Goal: Task Accomplishment & Management: Manage account settings

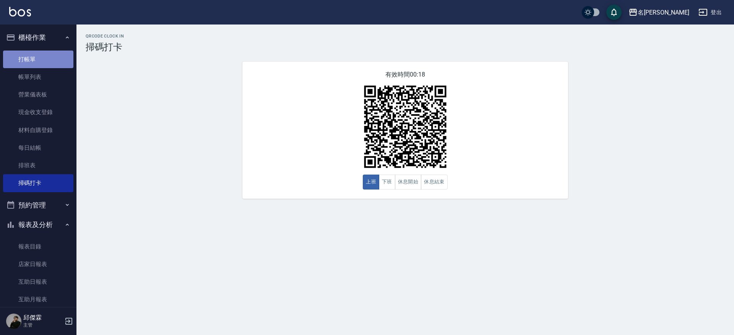
click at [45, 58] on link "打帳單" at bounding box center [38, 59] width 70 height 18
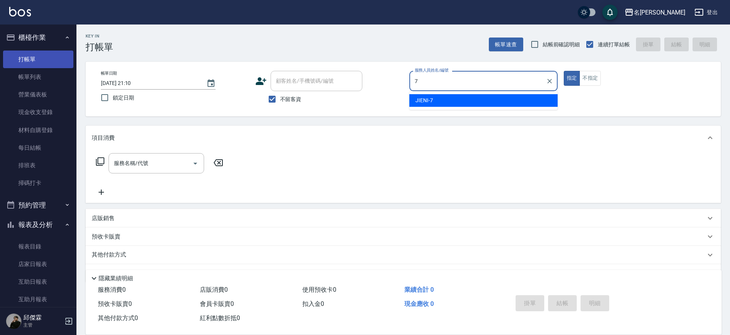
type input "JIENI-7"
type button "true"
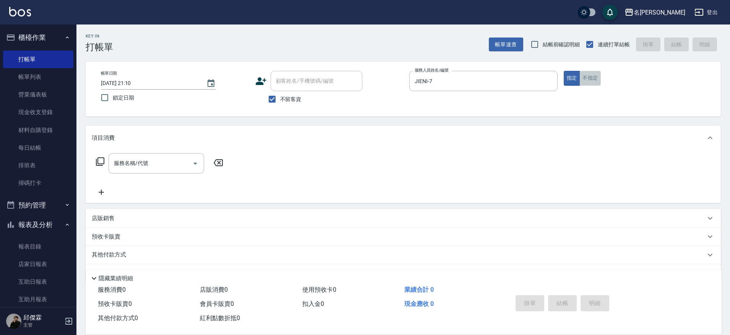
click at [589, 81] on button "不指定" at bounding box center [590, 78] width 21 height 15
type button "false"
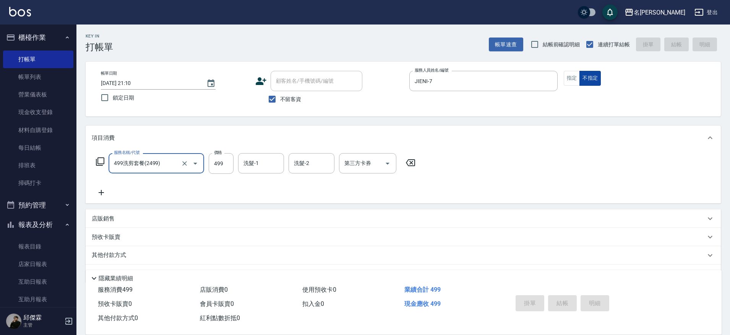
type input "499洗剪套餐(2499)"
type input "[DATE] 21:14"
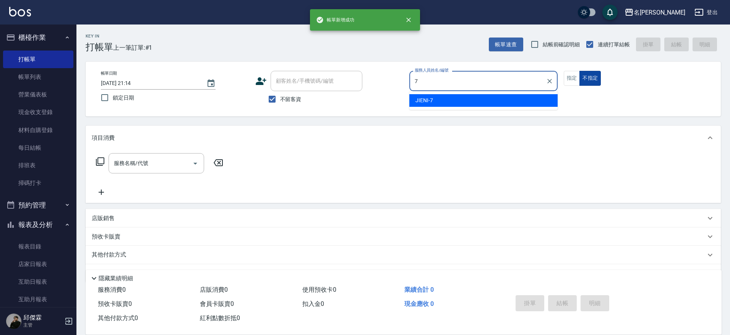
type input "JIENI-7"
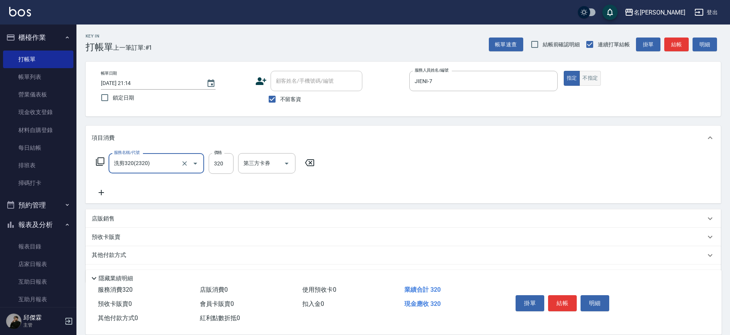
type input "洗剪320(2320)"
type input "Nini-23"
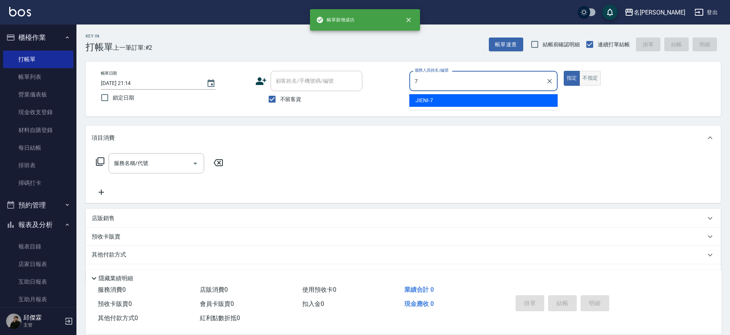
type input "JIENI-7"
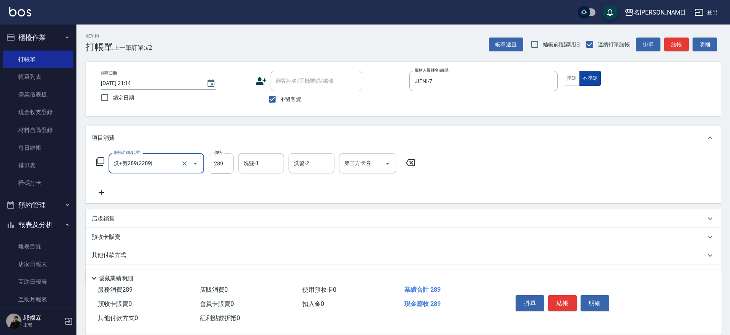
type input "洗+剪289(2289)"
type input "Nini-23"
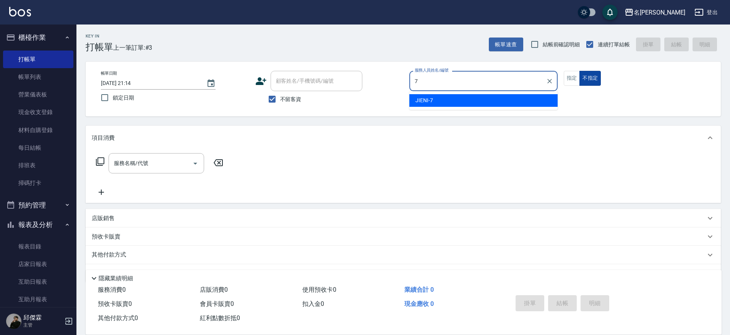
type input "JIENI-7"
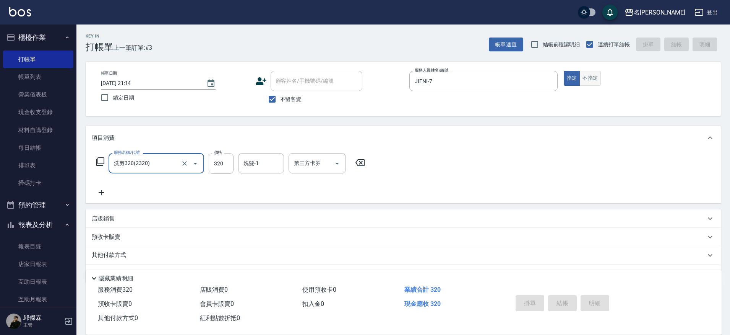
type input "洗剪320(2320)"
type input "[DATE] 21:15"
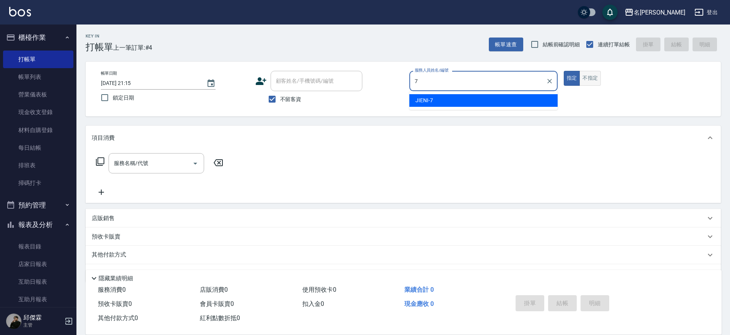
type input "JIENI-7"
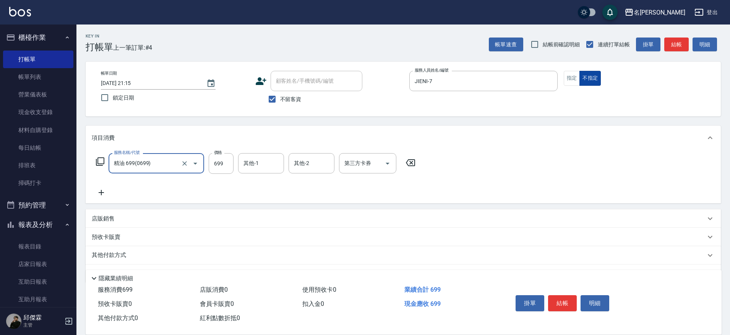
type input "精油 699(0699)"
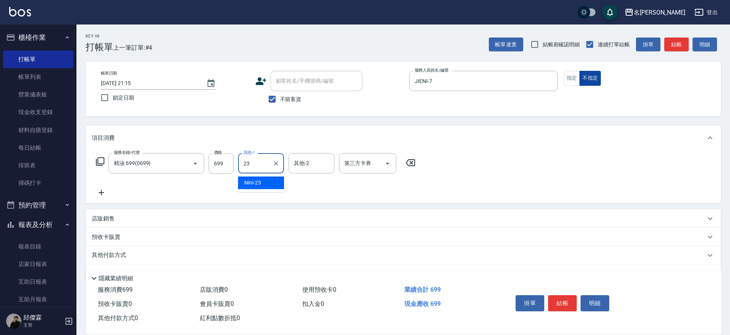
type input "Nini-23"
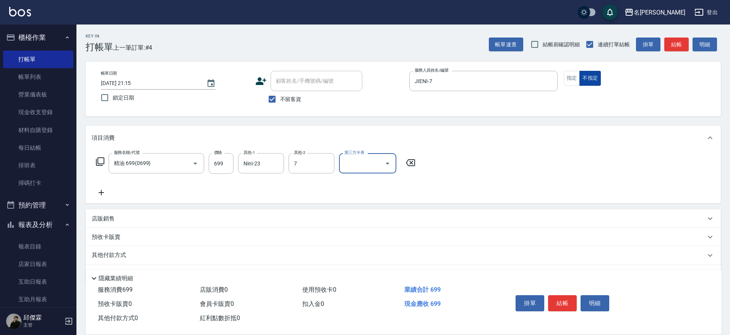
type input "JIENI-7"
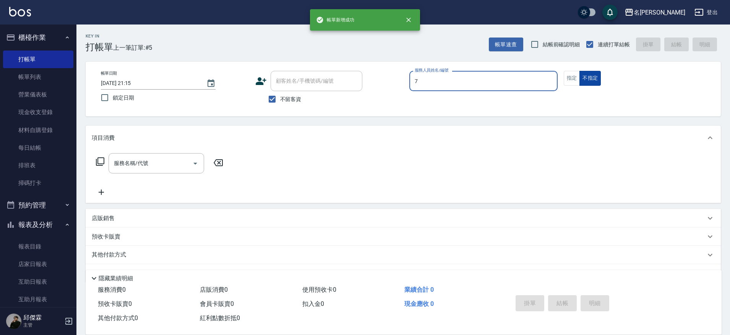
type input "JIENI-7"
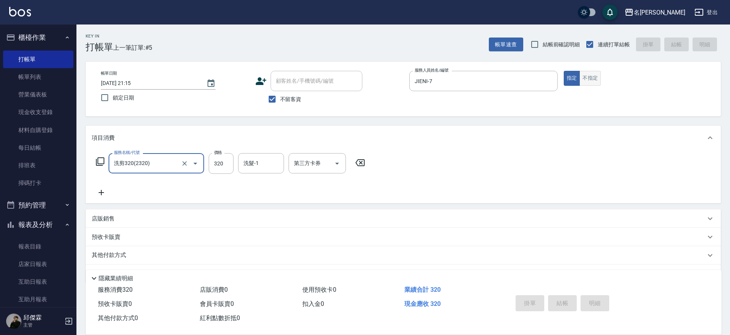
type input "洗剪320(2320)"
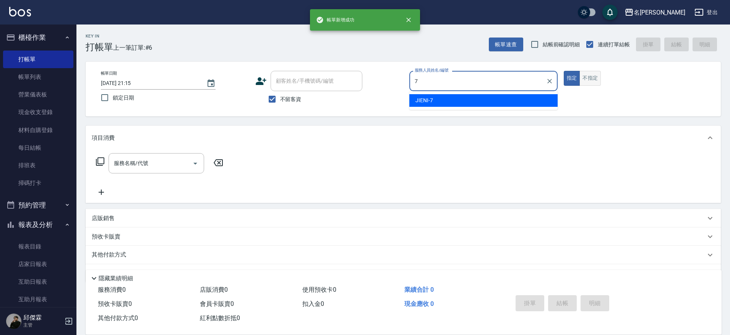
type input "JIENI-7"
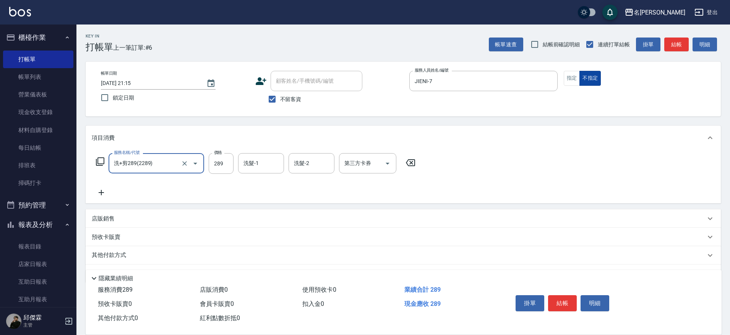
type input "洗+剪289(2289)"
type input "[PERSON_NAME]-13"
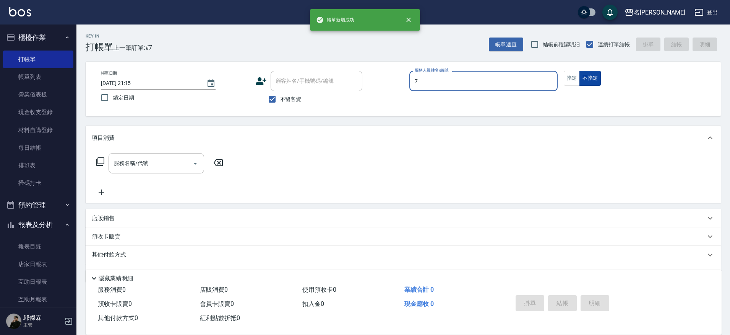
type input "JIENI-7"
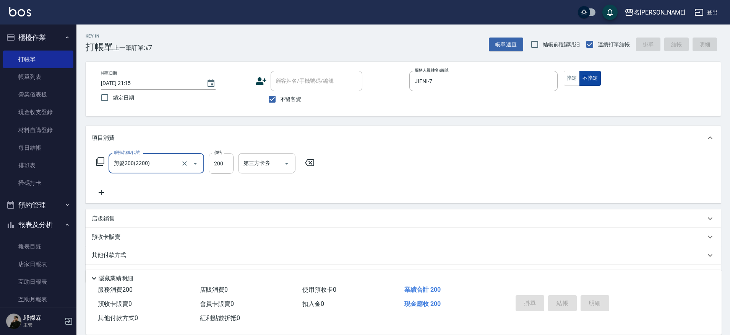
type input "剪髮200(2200)"
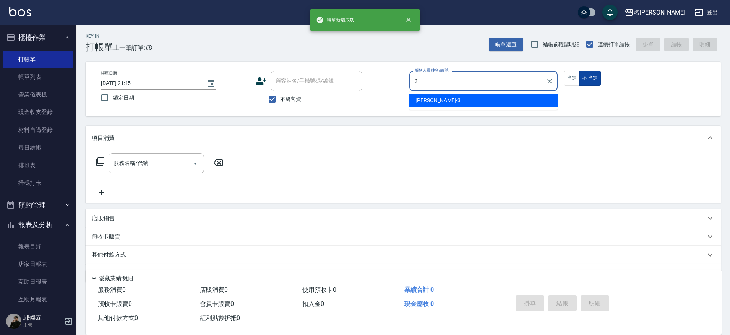
type input "Mina-3"
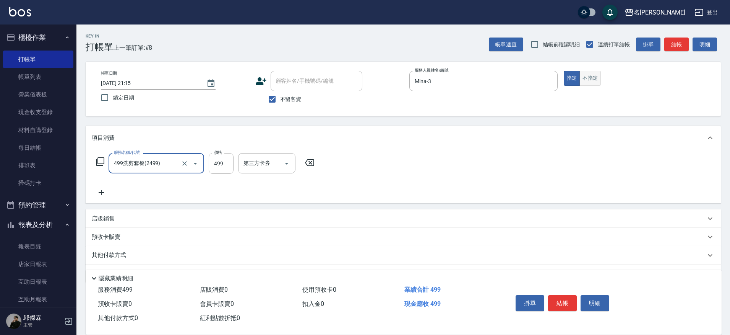
type input "499洗剪套餐(2499)"
type input "23"
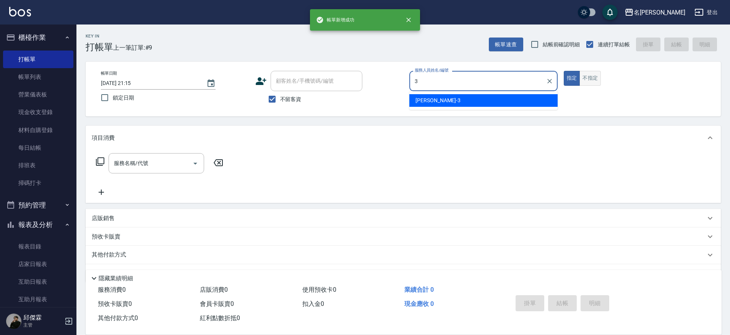
type input "Mina-3"
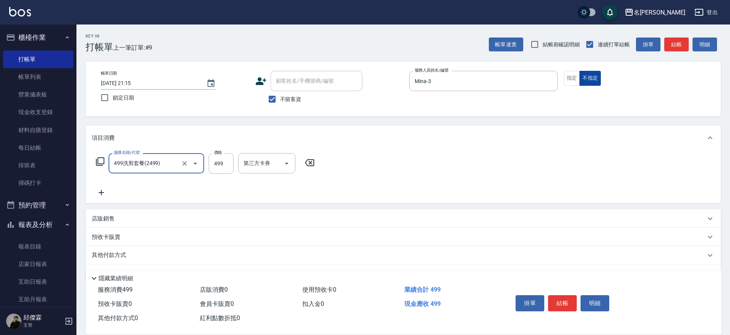
type input "499洗剪套餐(2499)"
type input "Nini-23"
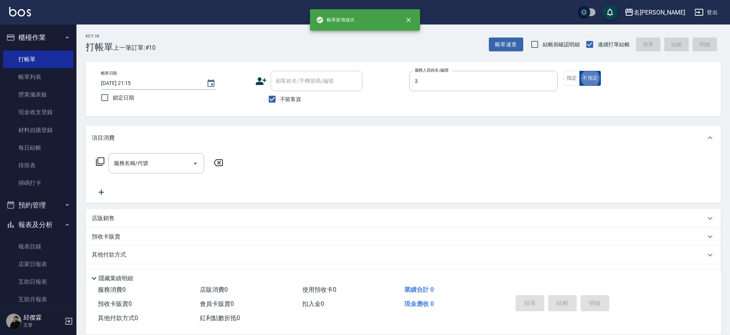
type input "Mina-3"
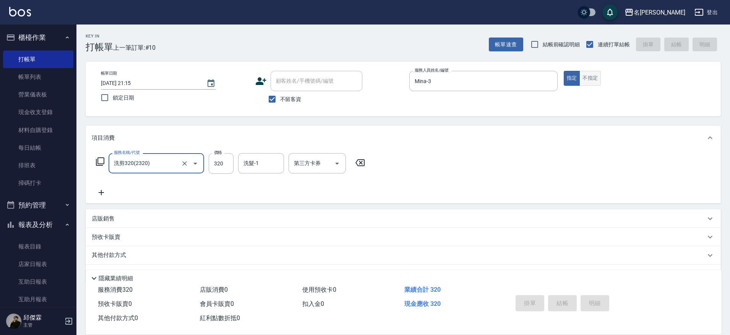
type input "洗剪320(2320)"
type input "[DATE] 21:16"
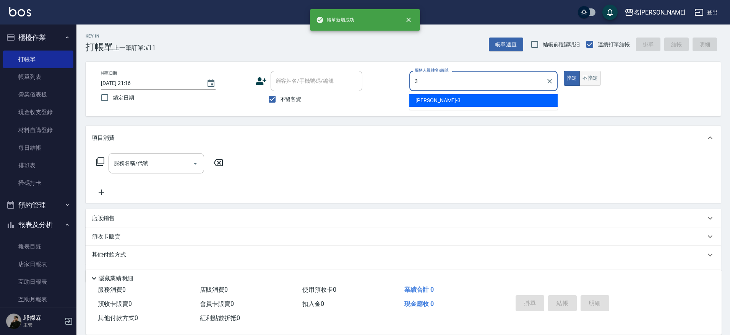
type input "Mina-3"
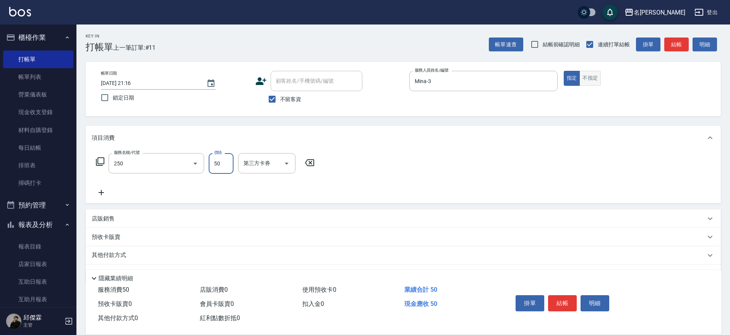
type input "剪瀏海(250)"
click at [185, 164] on icon "Clear" at bounding box center [185, 163] width 8 height 8
type input "剪瀏海(250)"
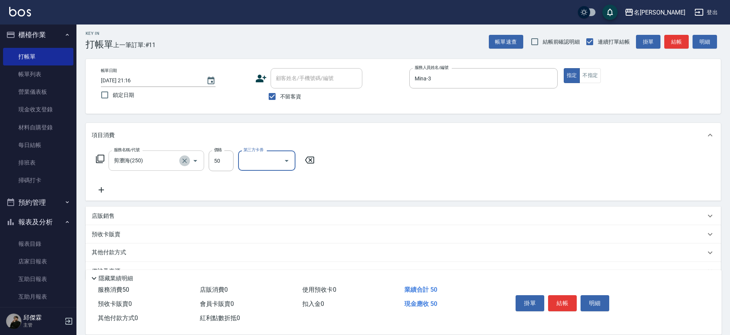
click at [184, 163] on icon "Clear" at bounding box center [185, 161] width 8 height 8
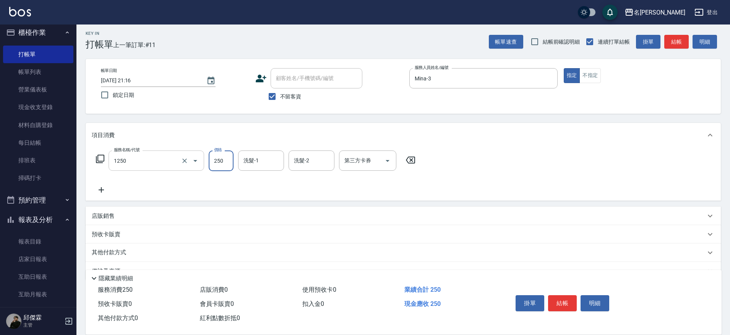
type input "一般洗(1250)"
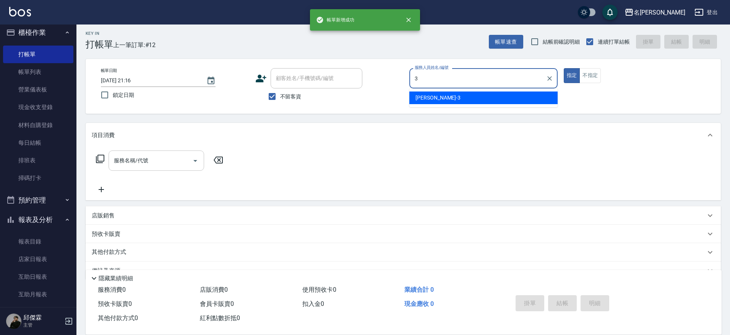
type input "Mina-3"
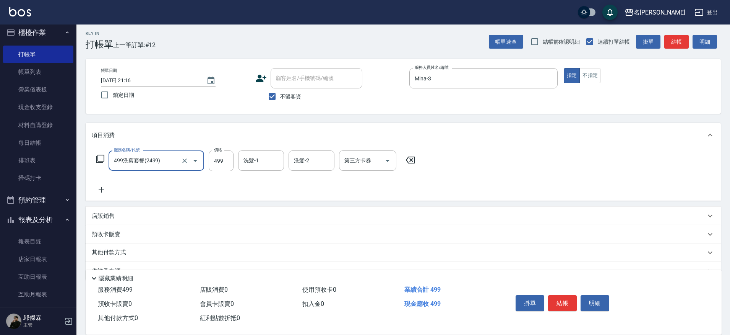
type input "499洗剪套餐(2499)"
type input "JIENI-7"
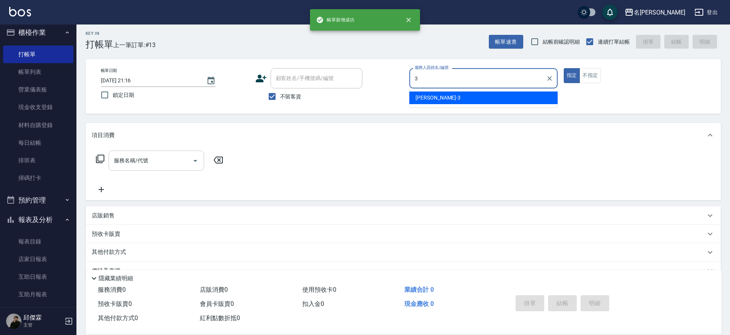
type input "Mina-3"
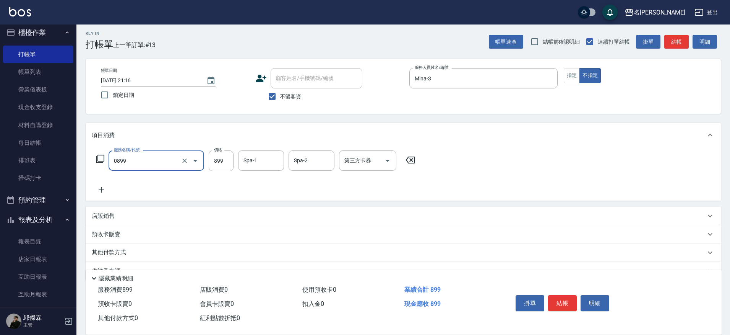
type input "REVIVRE(0899)"
type input "1000"
type input "Nini-23"
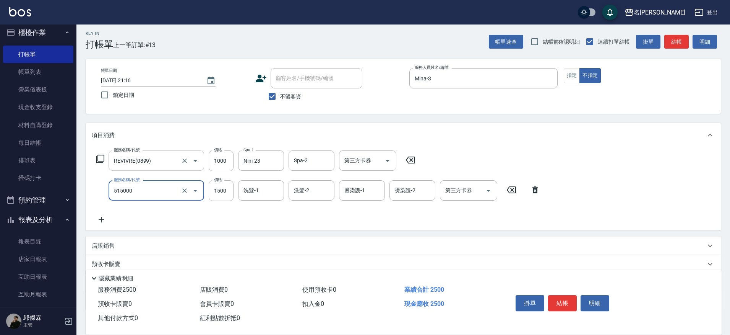
type input "極光結構護髮(515000)"
type input "2200"
type input "Nini-23"
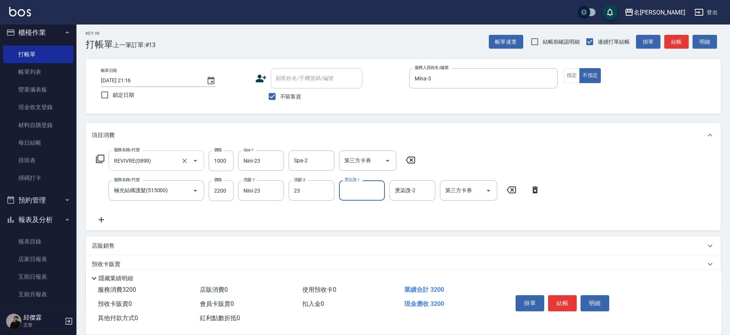
type input "Nini-23"
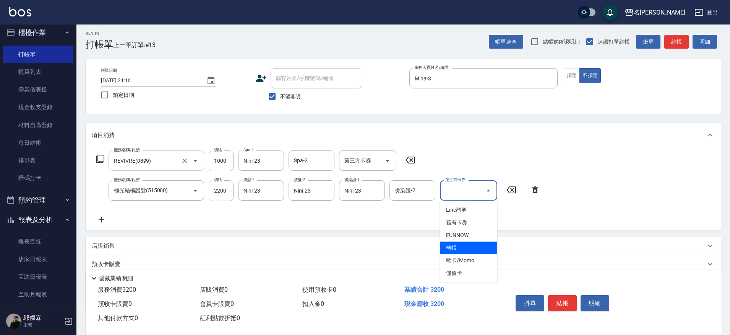
type input "轉帳"
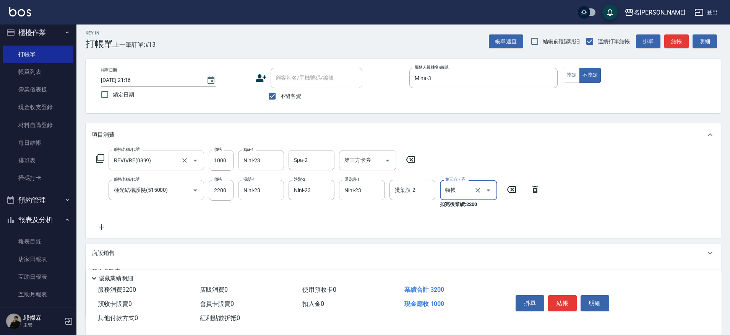
scroll to position [3, 0]
click at [376, 157] on input "第三方卡券" at bounding box center [362, 159] width 39 height 13
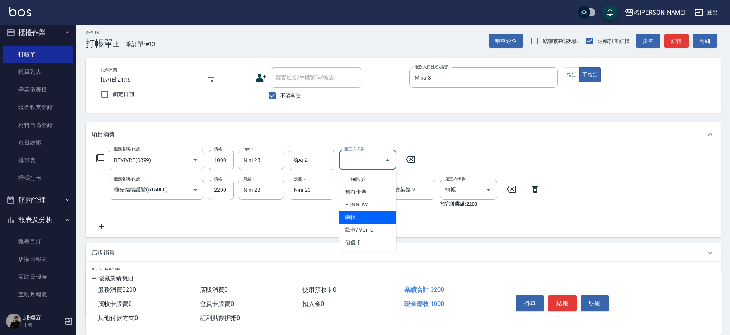
click at [382, 219] on span "轉帳" at bounding box center [367, 217] width 57 height 13
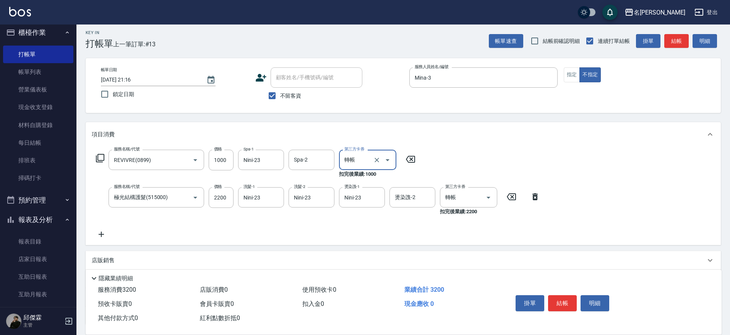
type input "轉帳"
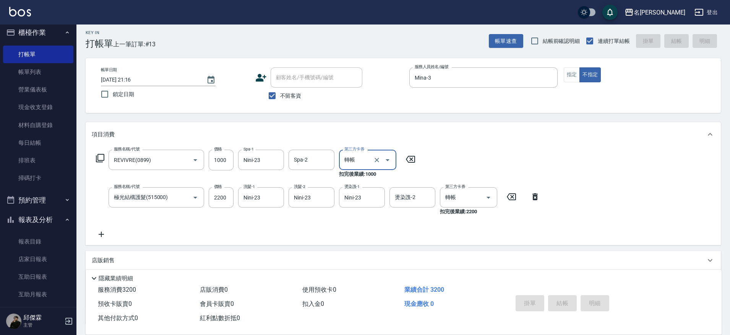
type input "[DATE] 21:18"
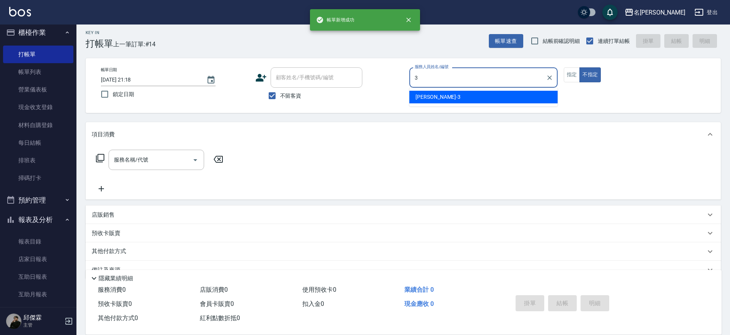
type input "Mina-3"
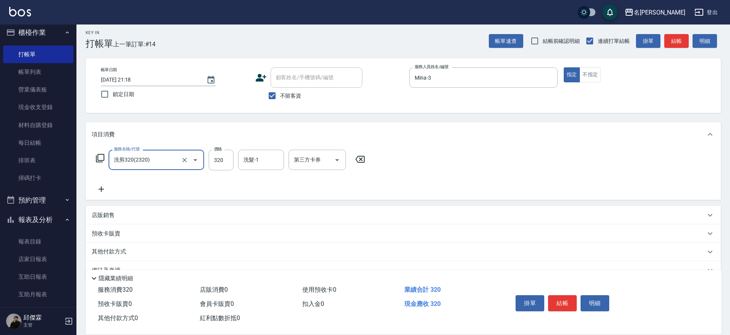
type input "洗剪320(2320)"
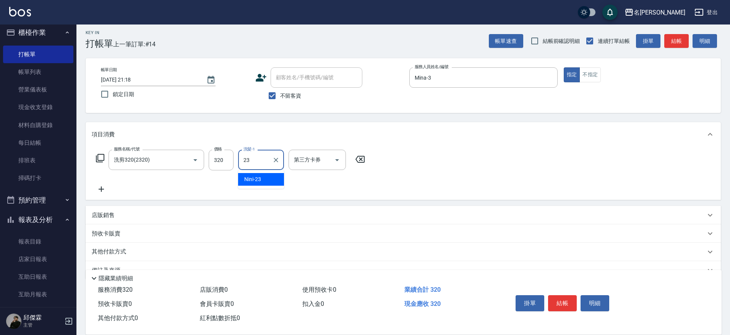
type input "Nini-23"
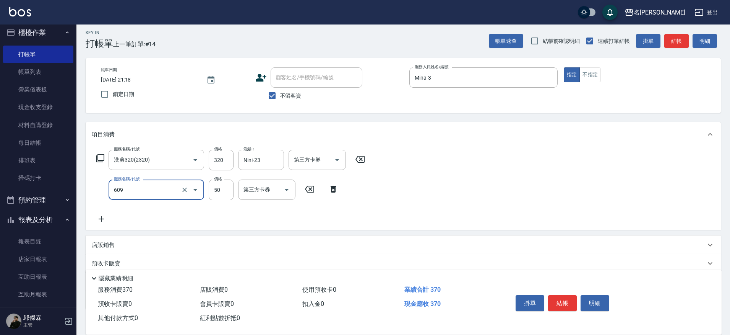
type input "精油(609)"
type input "Nini-23"
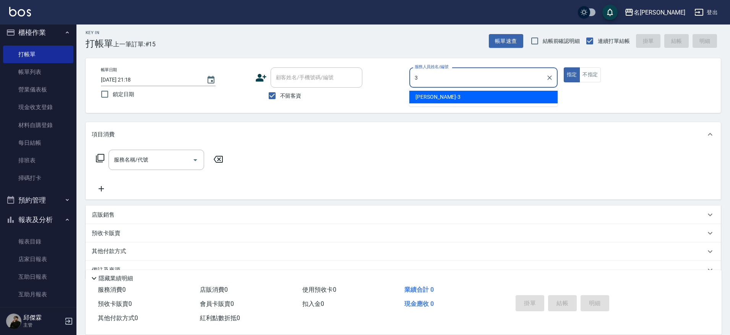
type input "Mina-3"
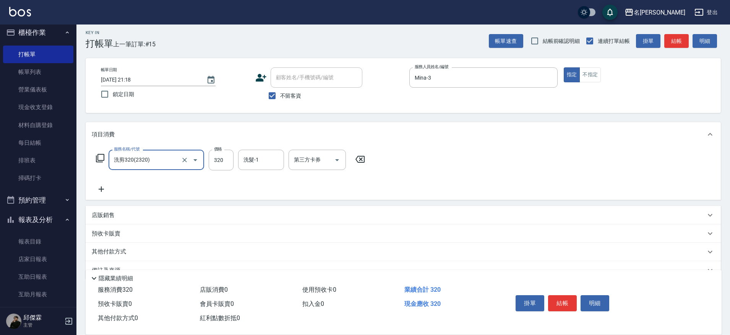
type input "洗剪320(2320)"
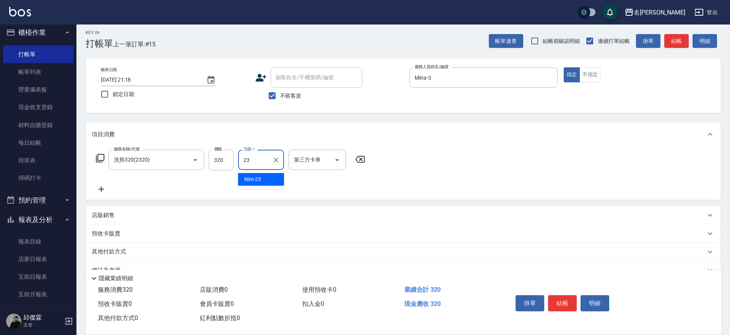
type input "Nini-23"
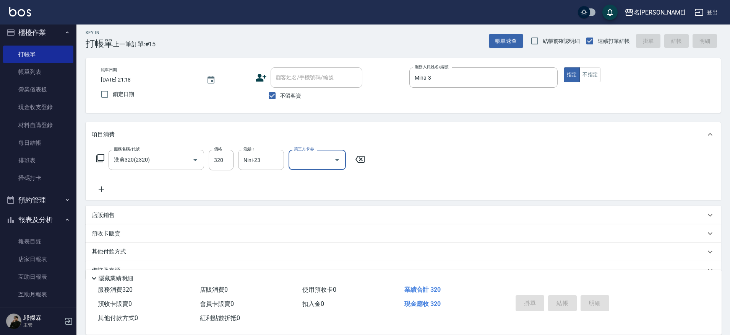
type input "[DATE] 21:19"
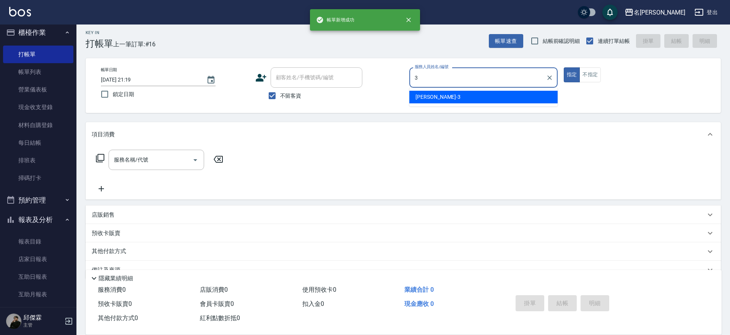
type input "Mina-3"
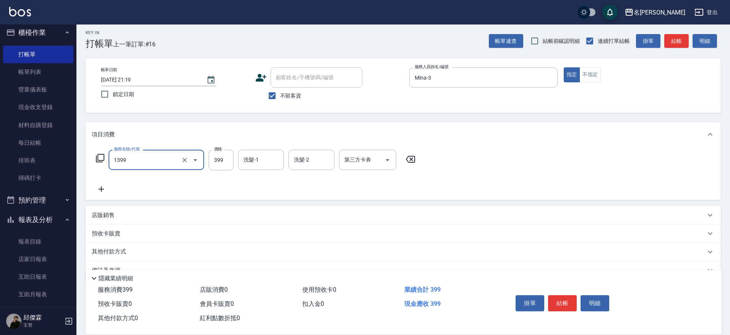
type input "海鹽洗髮(1399)"
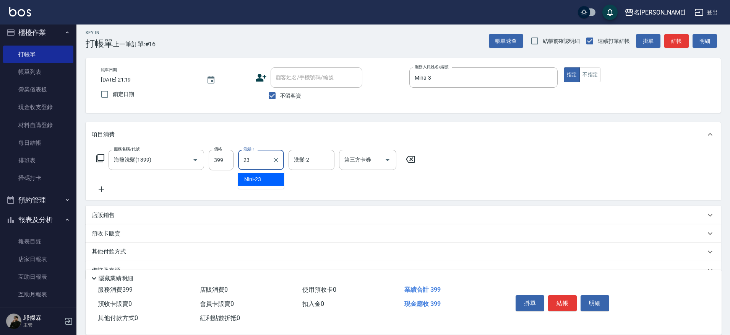
type input "Nini-23"
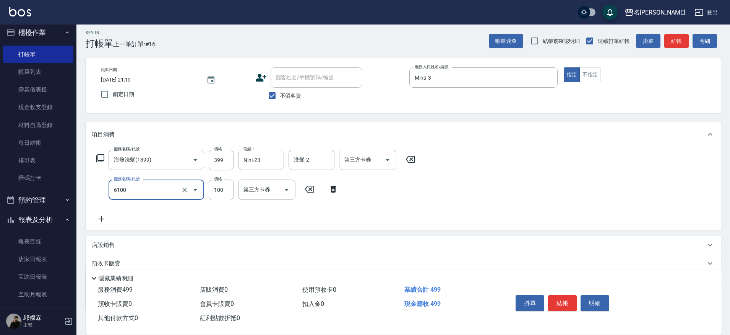
type input "造型(6100)"
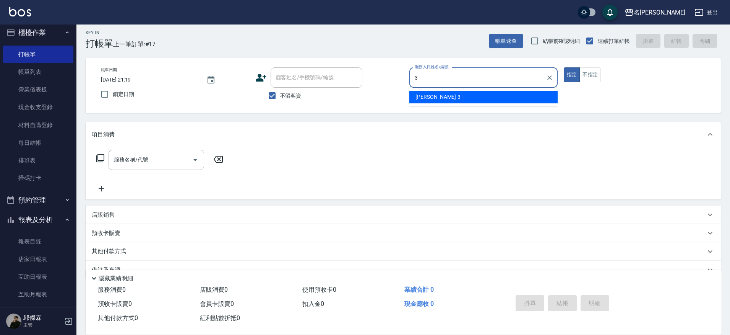
type input "Mina-3"
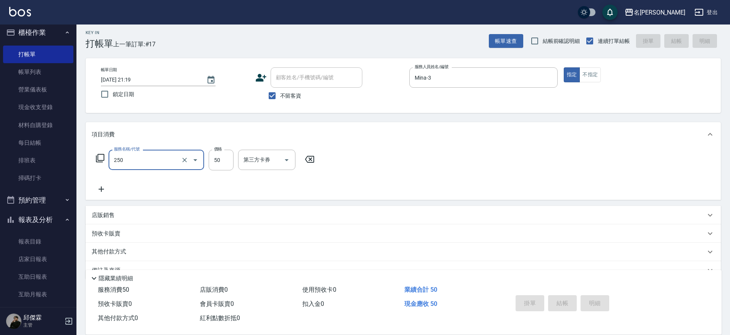
type input "250"
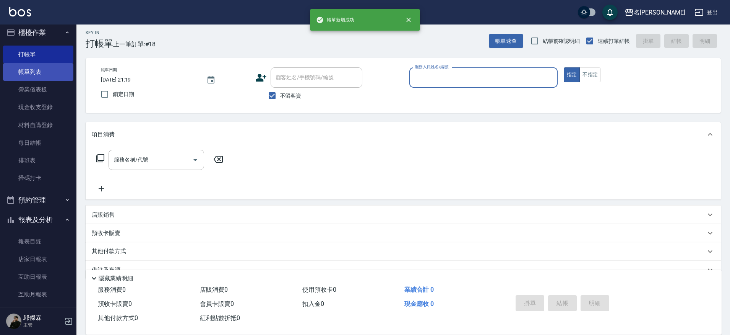
click at [42, 75] on link "帳單列表" at bounding box center [38, 72] width 70 height 18
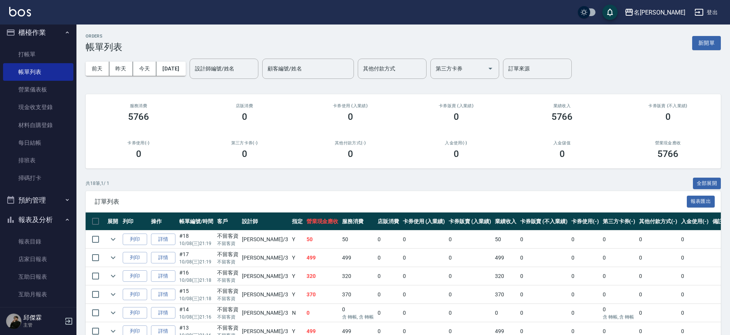
click at [163, 237] on link "詳情" at bounding box center [163, 239] width 24 height 12
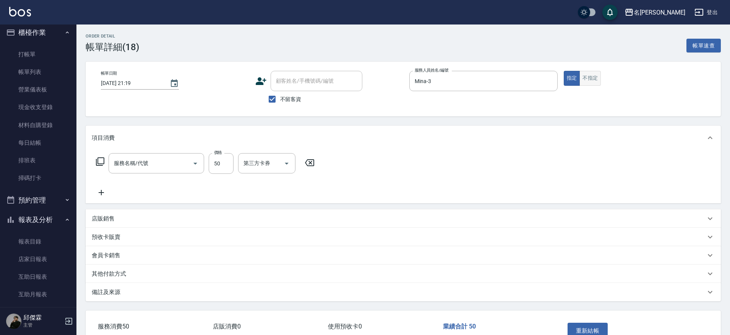
checkbox input "true"
type input "Mina-3"
type input "剪瀏海(250)"
click at [589, 82] on button "不指定" at bounding box center [590, 78] width 21 height 15
type button "false"
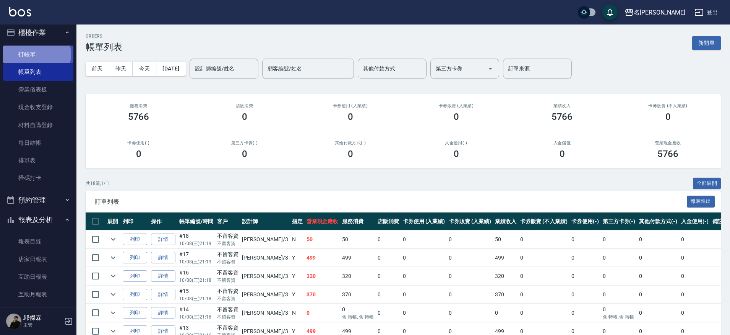
click at [33, 54] on link "打帳單" at bounding box center [38, 55] width 70 height 18
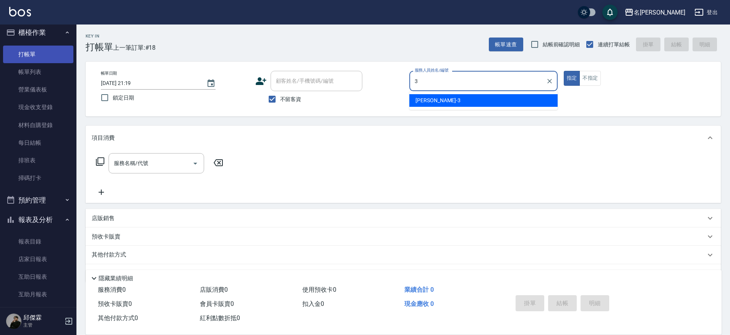
type input "Mina-3"
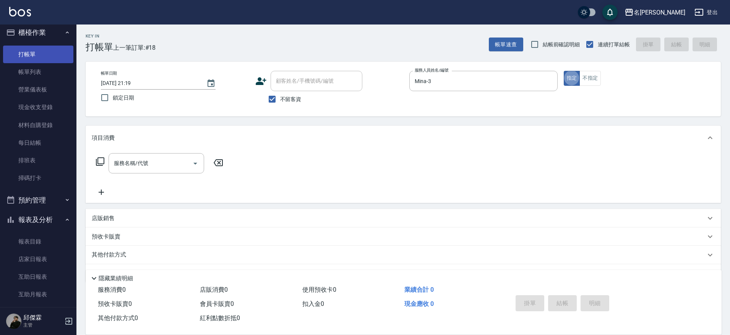
type button "true"
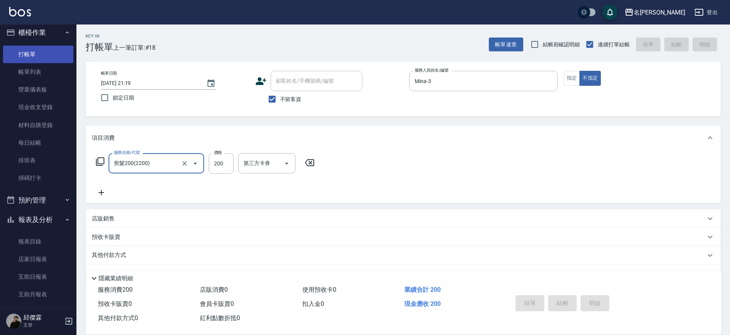
type input "剪髮200(2200)"
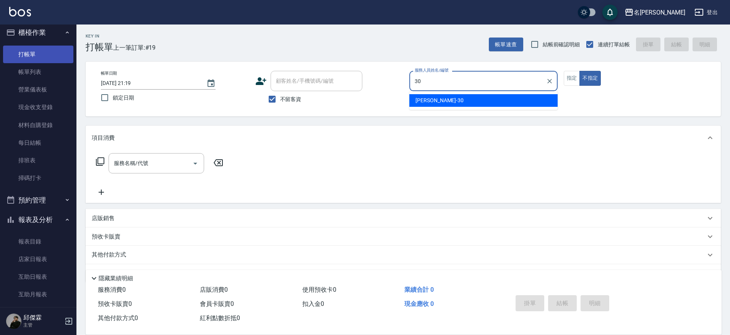
type input "[PERSON_NAME]-30"
type button "false"
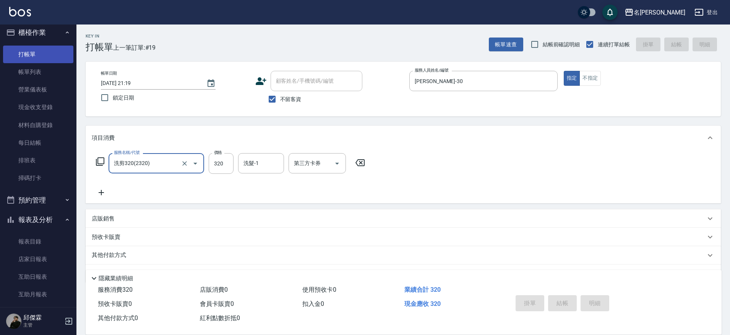
type input "洗剪320(2320)"
type input "[DATE] 21:20"
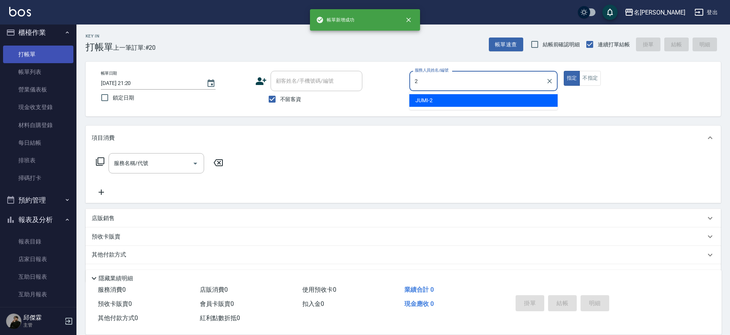
type input "JUMI-2"
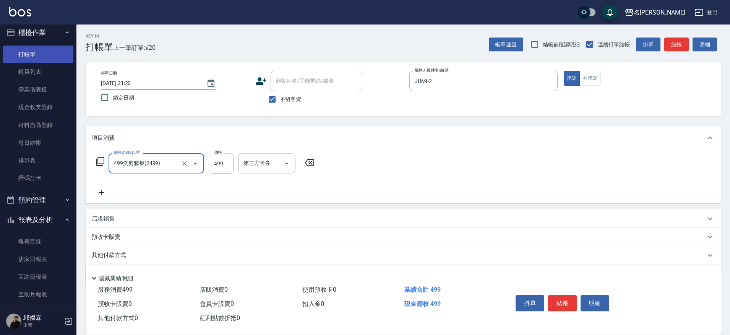
type input "499洗剪套餐(2499)"
type input "500"
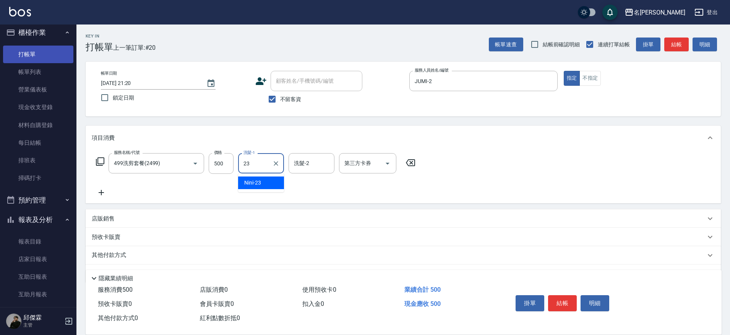
type input "Nini-23"
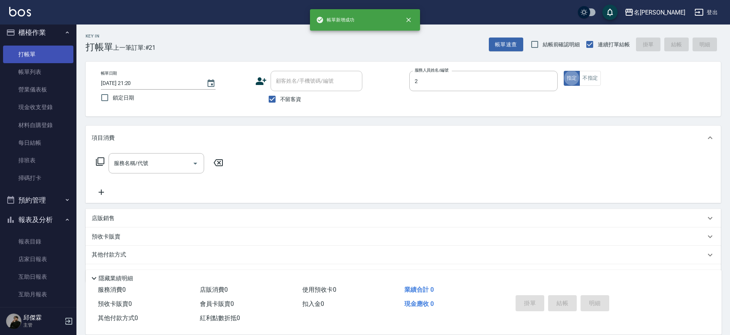
type input "JUMI-2"
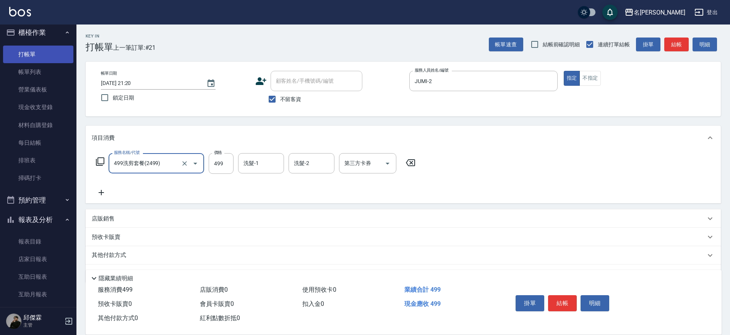
type input "499洗剪套餐(2499)"
type input "500"
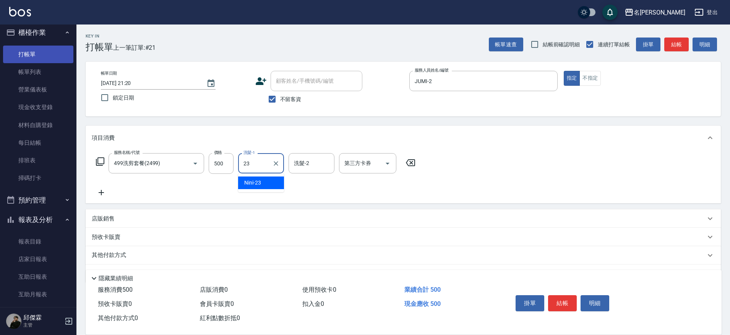
type input "Nini-23"
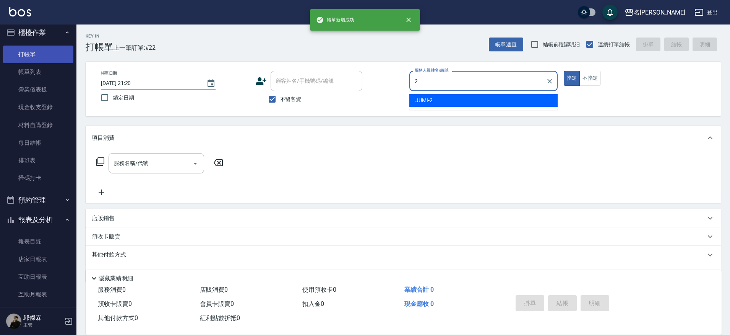
type input "JUMI-2"
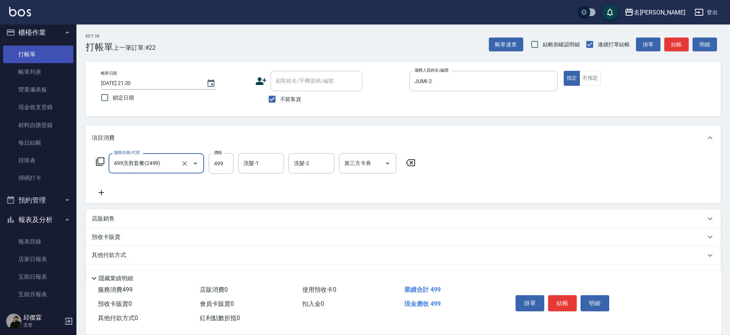
type input "499洗剪套餐(2499)"
type input "500"
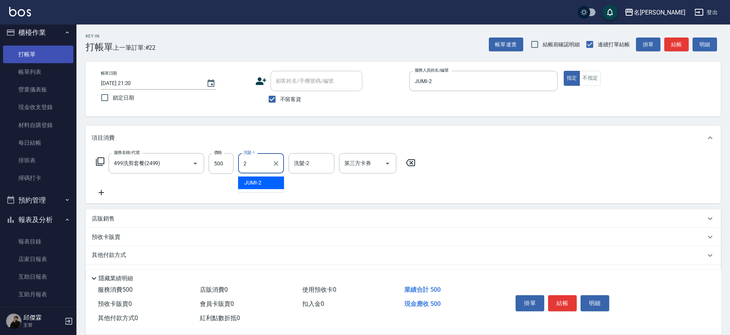
type input "JUMI-2"
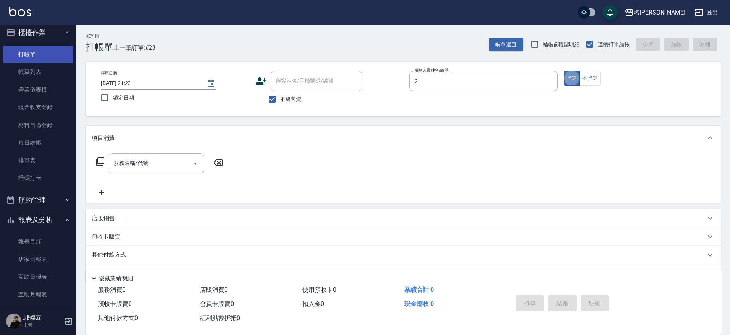
type input "JUMI-2"
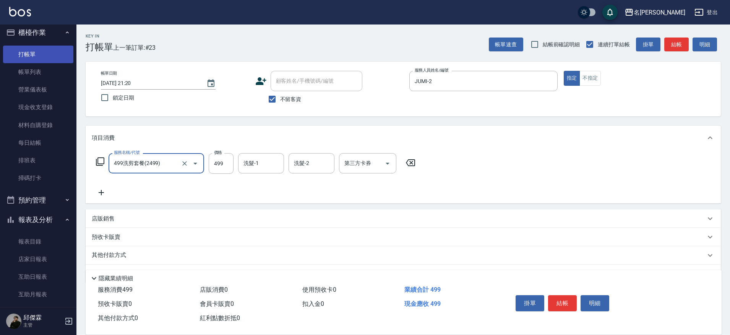
type input "499洗剪套餐(2499)"
type input "500"
type input "Nini-23"
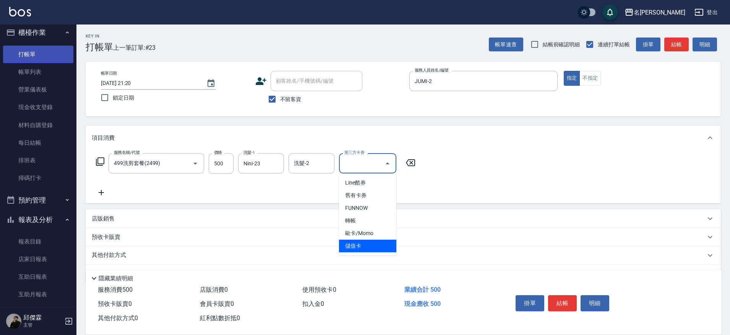
type input "儲值卡"
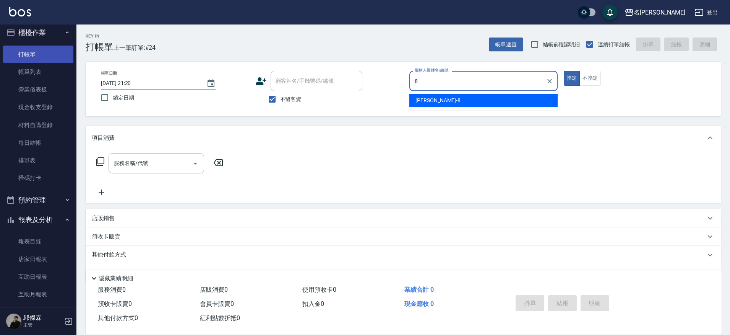
type input "Kira-8"
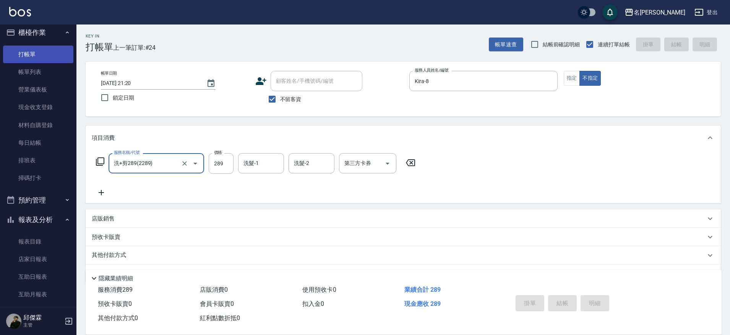
type input "洗+剪289(2289)"
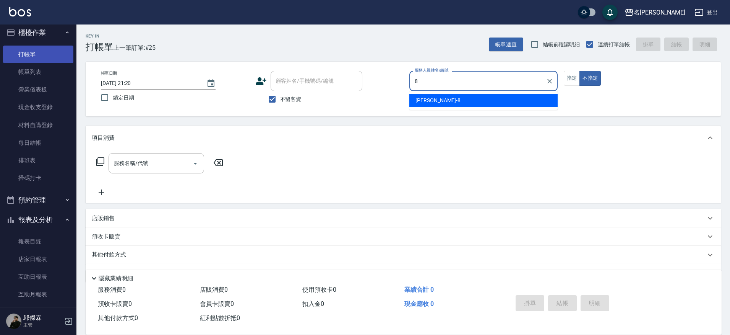
type input "Kira-8"
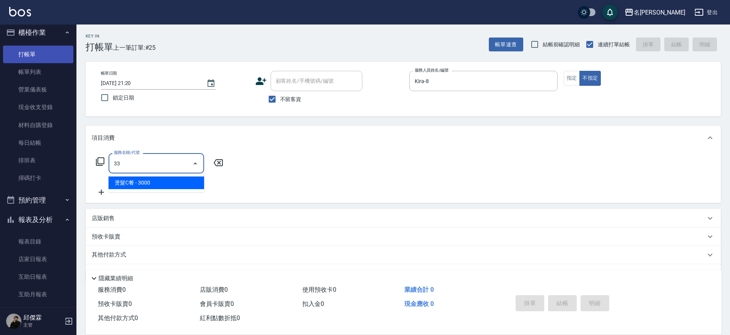
type input "3"
type input "1"
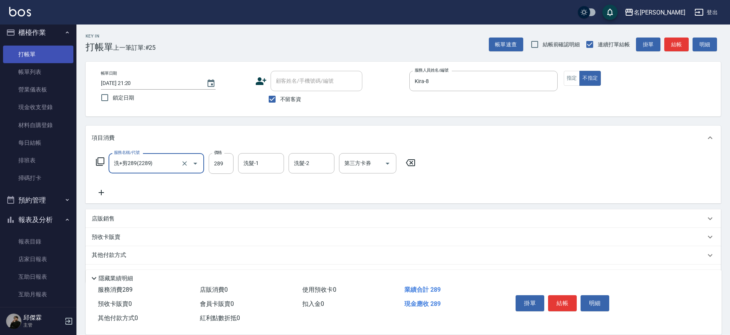
type input "洗+剪289(2289)"
type input "339"
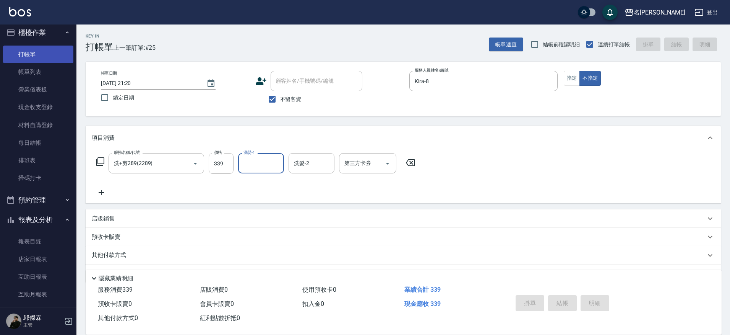
type input "[DATE] 21:21"
type input "Kira-8"
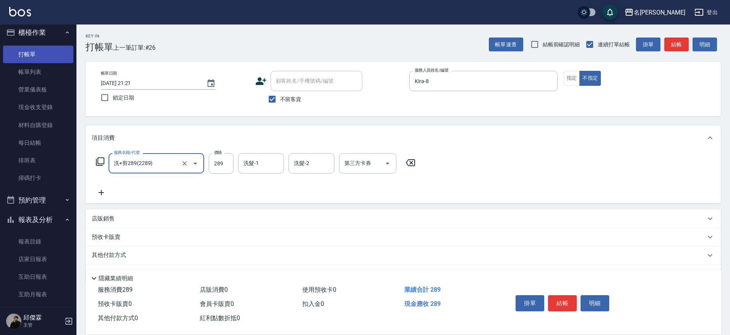
type input "洗+剪289(2289)"
type input "339"
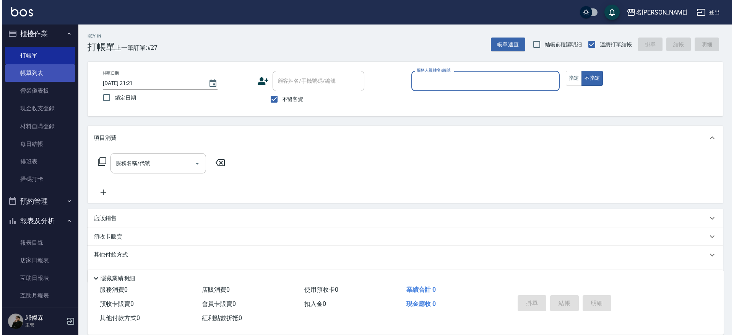
scroll to position [7, 0]
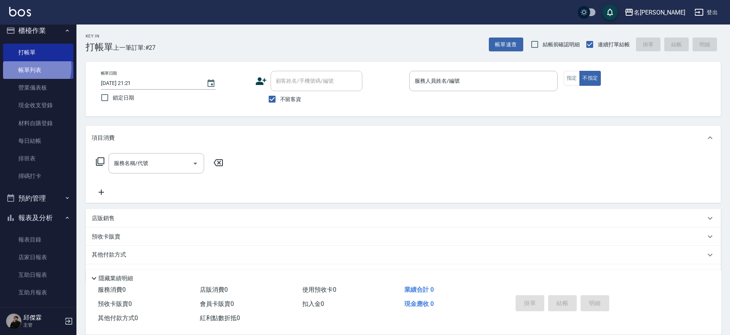
click at [24, 68] on link "帳單列表" at bounding box center [38, 70] width 70 height 18
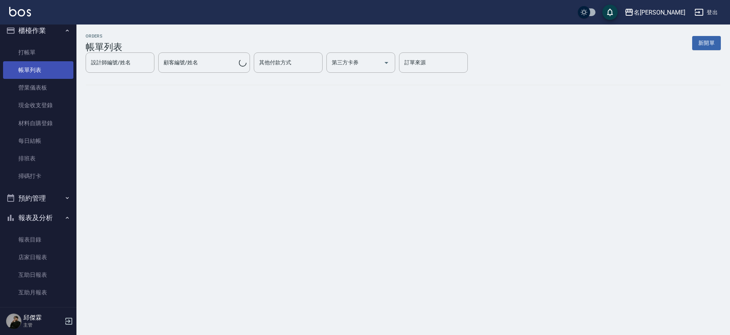
scroll to position [7, 0]
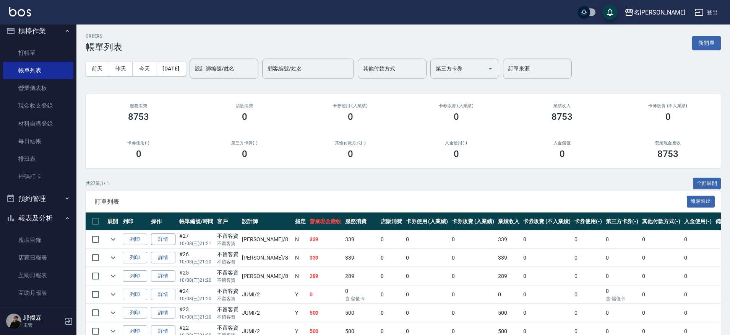
click at [167, 240] on link "詳情" at bounding box center [163, 239] width 24 height 12
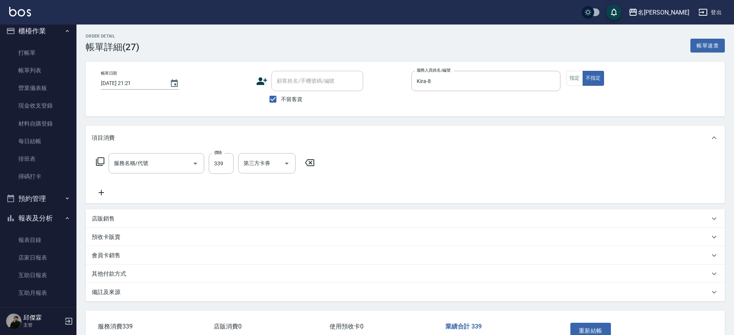
checkbox input "true"
type input "Kira-8"
type input "洗+剪289(2289)"
click at [167, 161] on input "洗+剪289(2289)" at bounding box center [145, 162] width 67 height 13
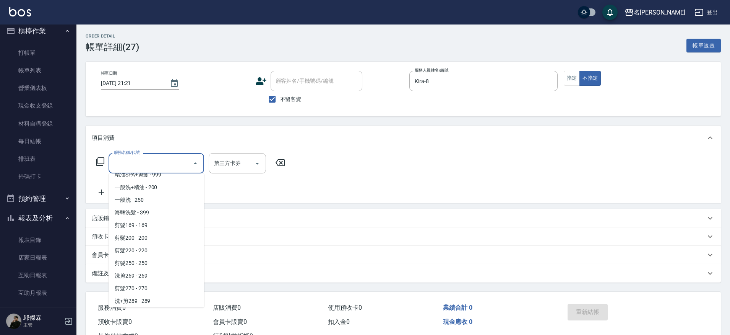
scroll to position [3, 0]
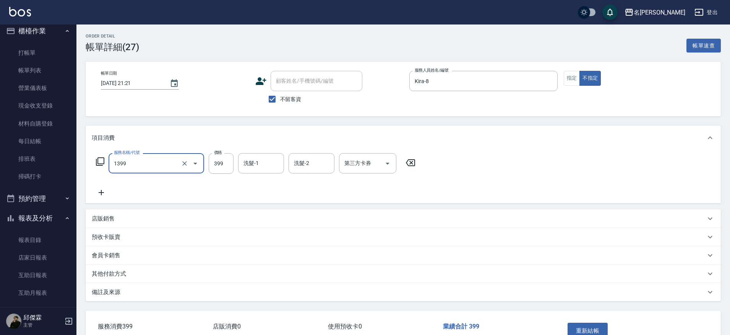
type input "海鹽洗髮(1399)"
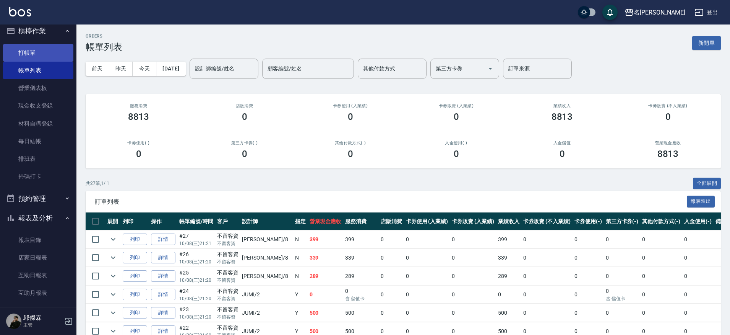
click at [41, 49] on link "打帳單" at bounding box center [38, 53] width 70 height 18
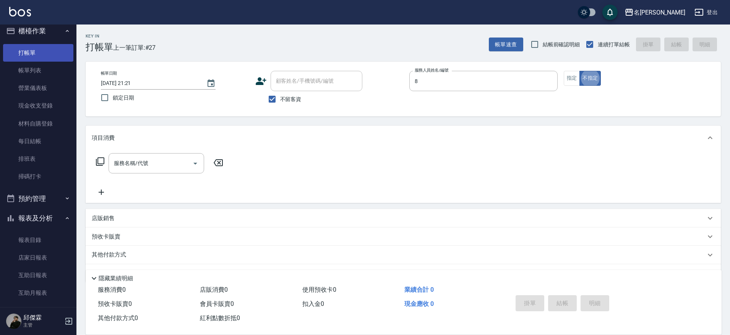
type input "Kira-8"
type button "false"
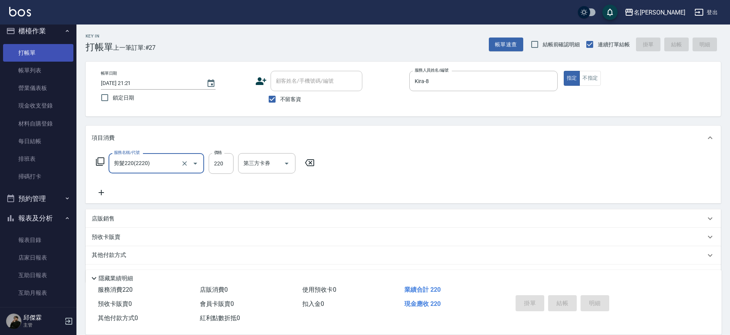
type input "剪髮220(2220)"
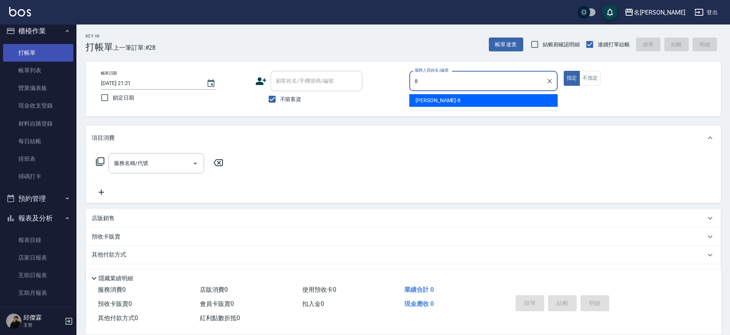
type input "Kira-8"
type button "true"
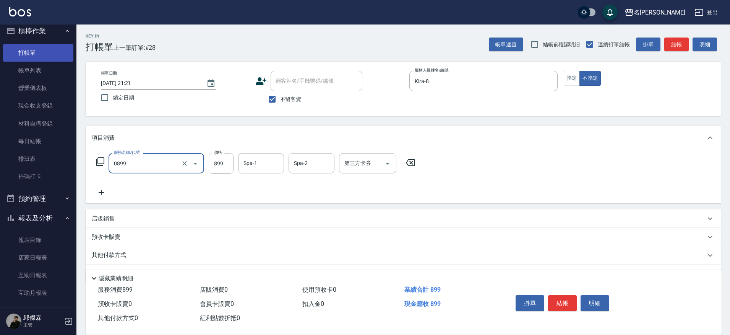
type input "REVIVRE(0899)"
type input "1000"
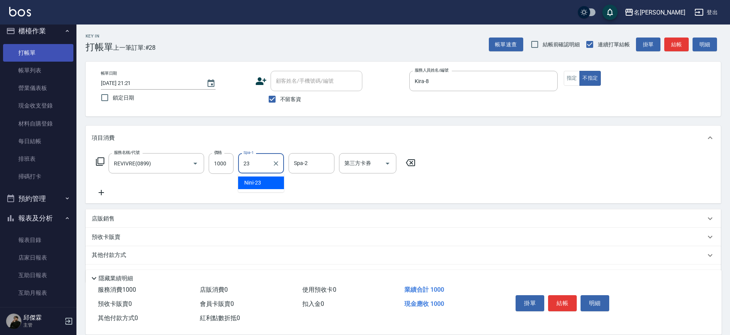
type input "Nini-23"
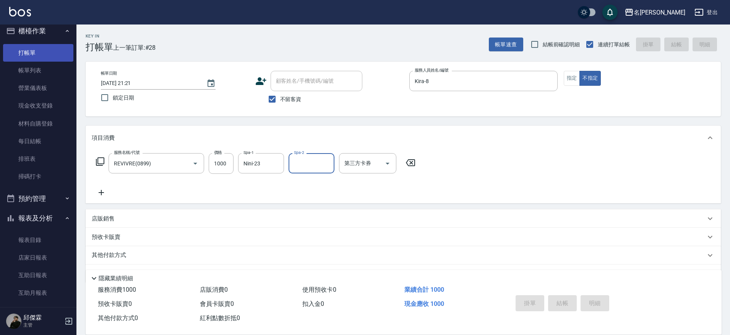
type input "[DATE] 21:22"
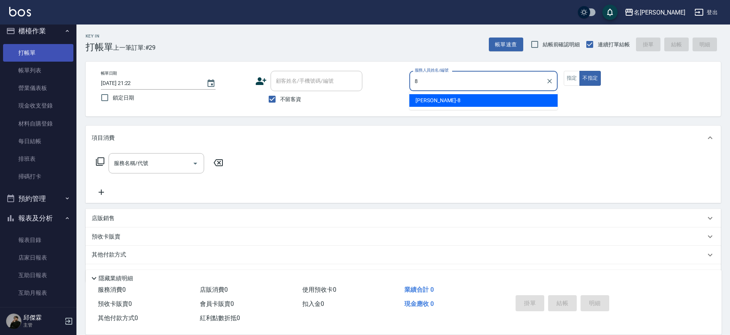
type input "Kira-8"
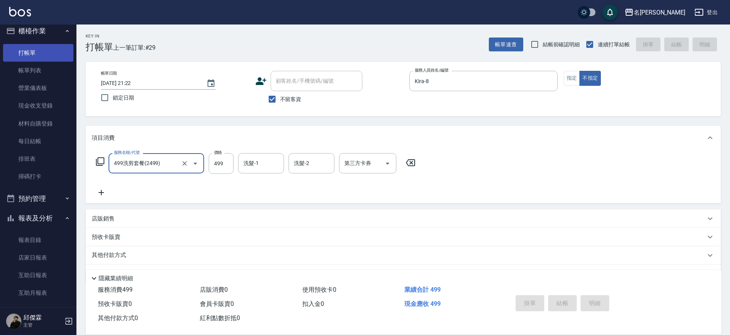
type input "499洗剪套餐(2499)"
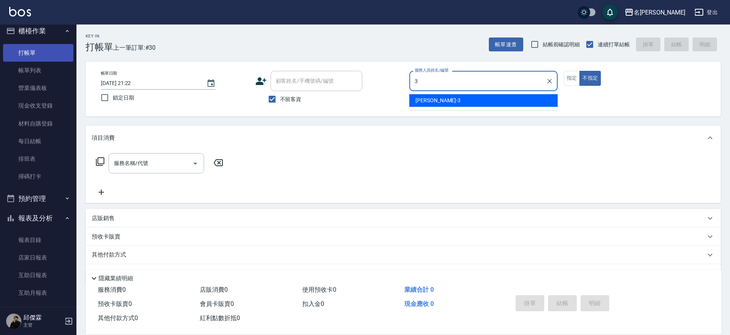
type input "Mina-3"
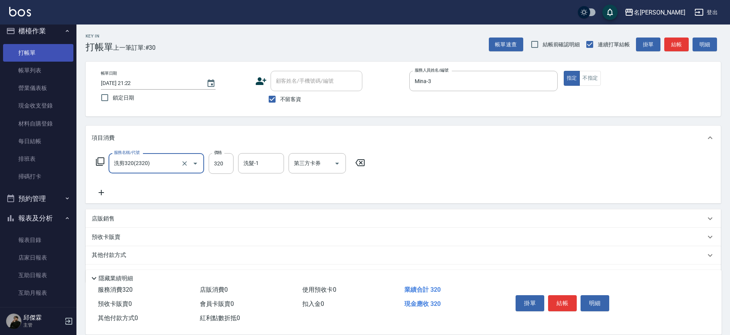
type input "洗剪320(2320)"
type input "Mina-3"
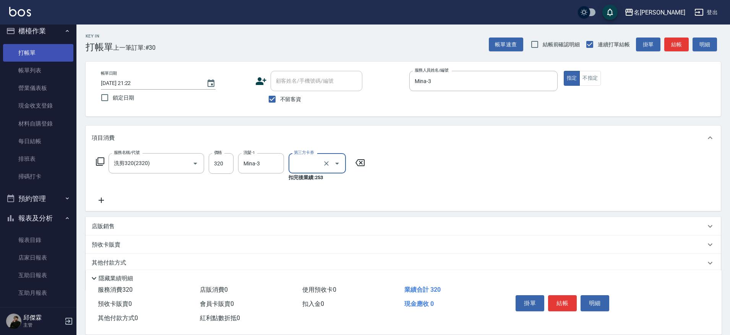
type input "Line酷券"
click at [327, 166] on icon "Clear" at bounding box center [327, 163] width 8 height 8
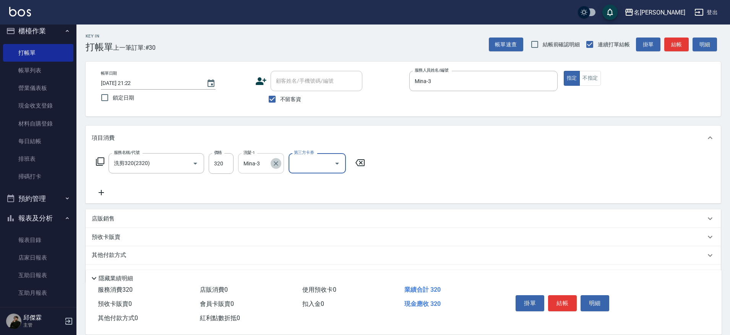
click at [275, 164] on icon "Clear" at bounding box center [276, 163] width 8 height 8
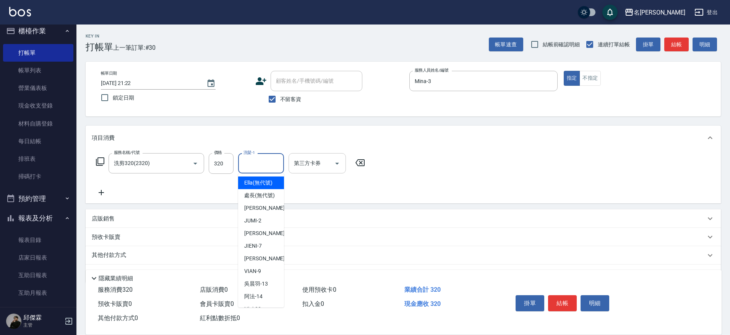
click at [264, 164] on input "洗髮-1" at bounding box center [261, 162] width 39 height 13
type input "Nini-23"
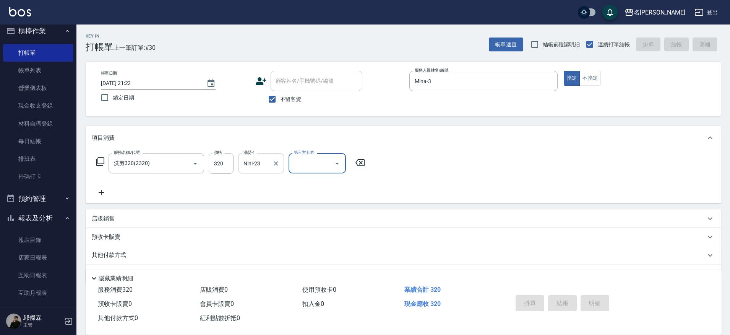
type input "[DATE] 21:23"
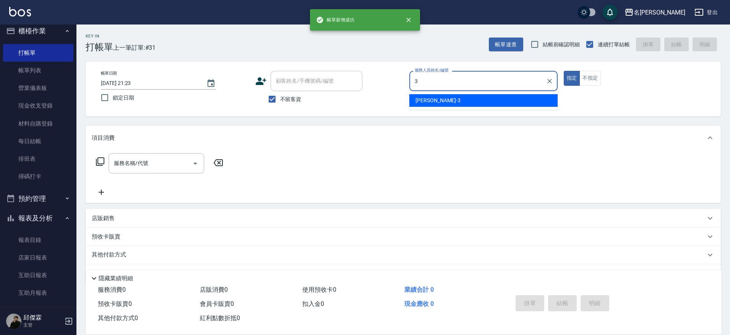
type input "Mina-3"
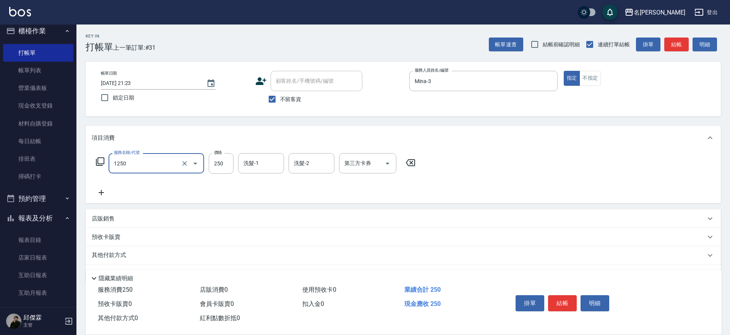
type input "一般洗(1250)"
type input "Nini-23"
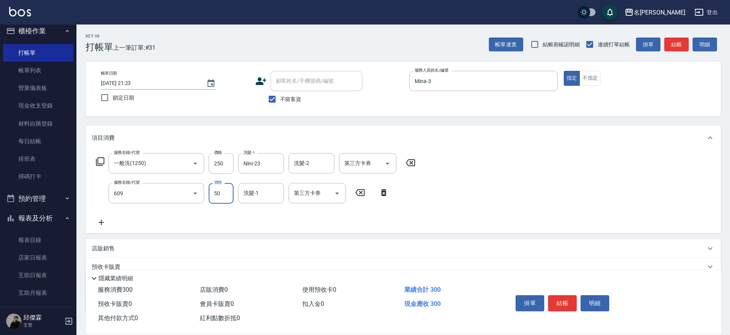
type input "精油(609)"
type input "Mina-3"
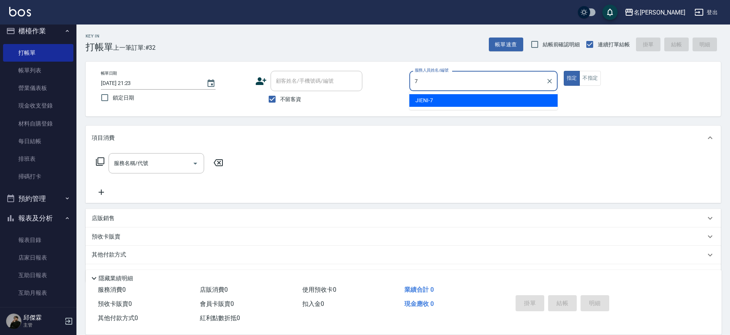
type input "JIENI-7"
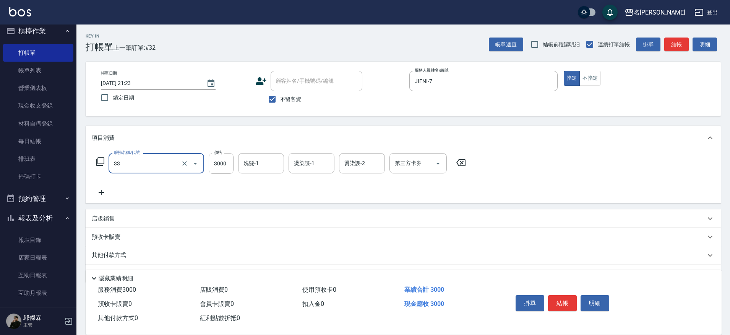
type input "燙髮C餐(33)"
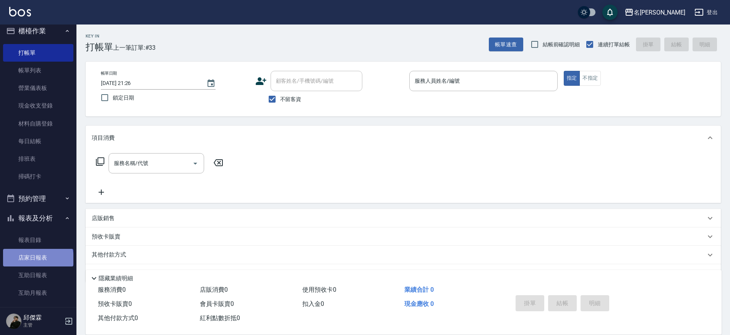
click at [37, 257] on link "店家日報表" at bounding box center [38, 258] width 70 height 18
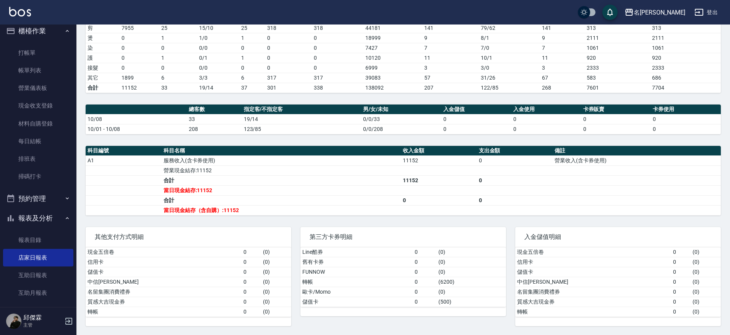
scroll to position [100, 0]
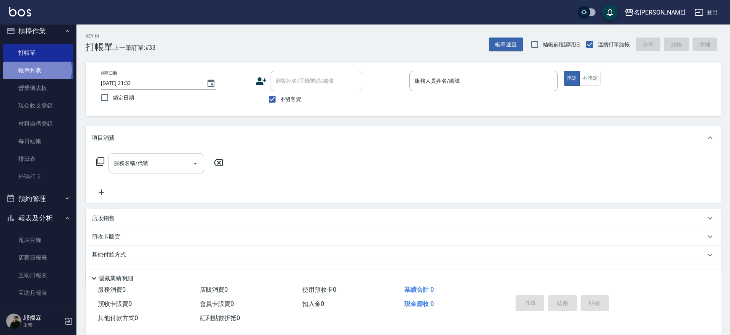
click at [37, 70] on link "帳單列表" at bounding box center [38, 71] width 70 height 18
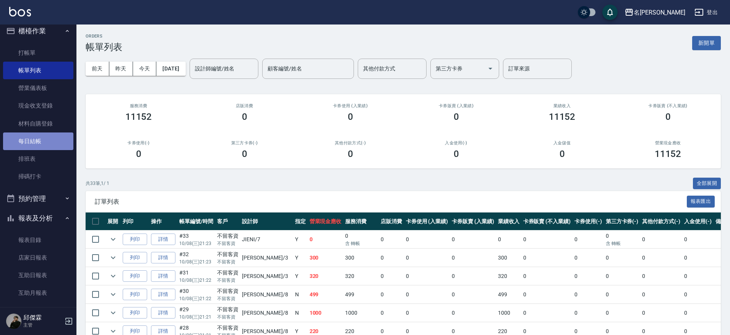
click at [40, 140] on link "每日結帳" at bounding box center [38, 141] width 70 height 18
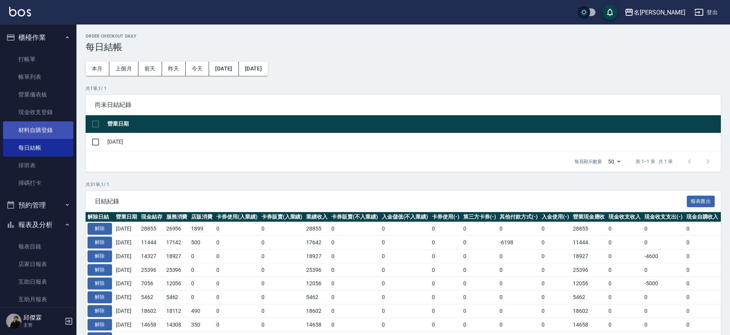
click at [44, 133] on link "材料自購登錄" at bounding box center [38, 130] width 70 height 18
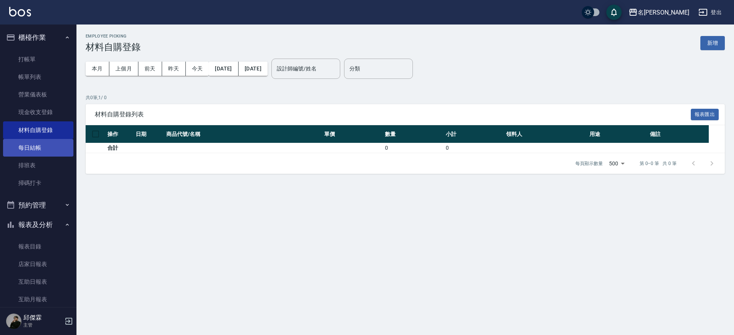
click at [40, 146] on link "每日結帳" at bounding box center [38, 148] width 70 height 18
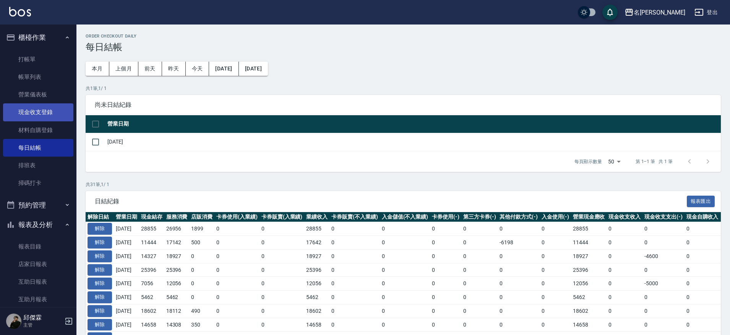
click at [32, 112] on link "現金收支登錄" at bounding box center [38, 112] width 70 height 18
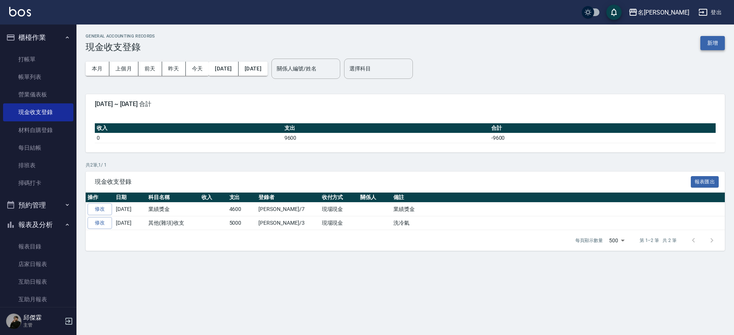
click at [702, 41] on button "新增" at bounding box center [713, 43] width 24 height 14
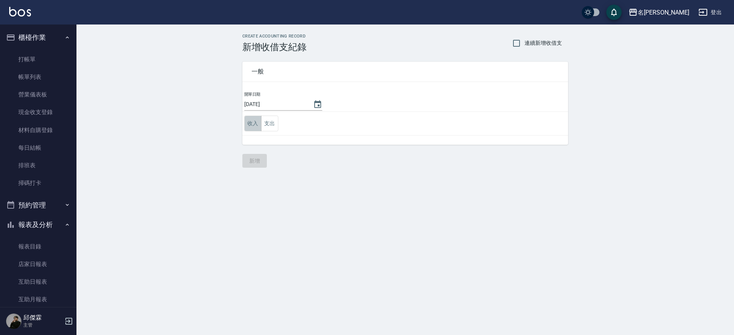
click at [253, 129] on button "收入" at bounding box center [252, 123] width 17 height 16
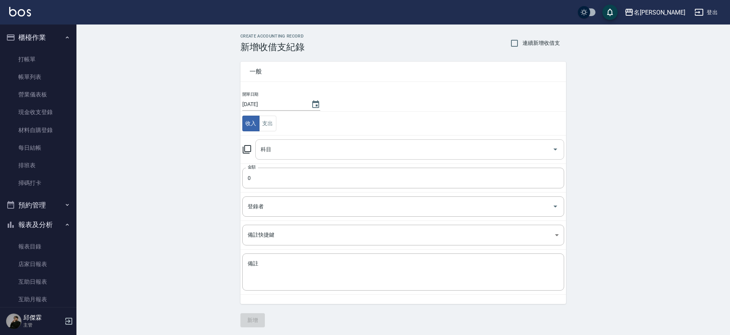
click at [285, 156] on div "科目" at bounding box center [409, 149] width 309 height 20
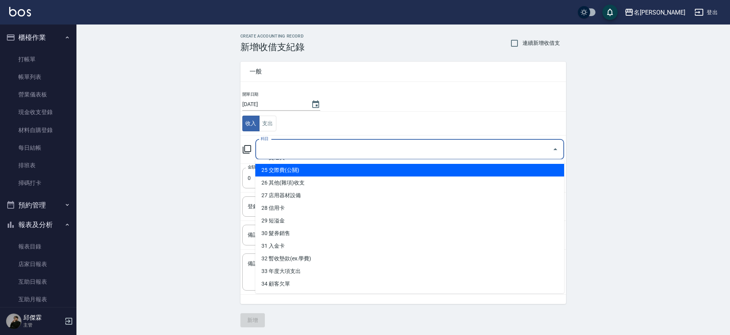
scroll to position [1, 0]
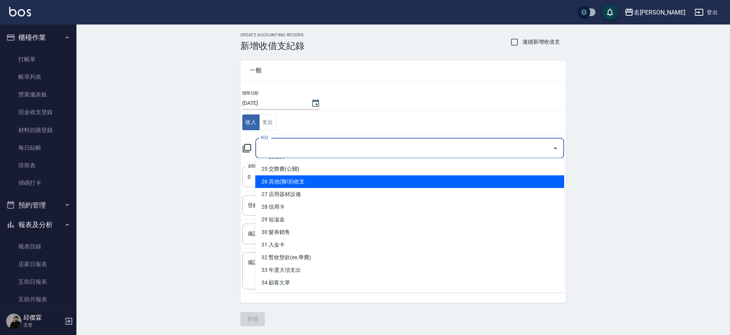
click at [293, 181] on li "26 其他(雜項)收支" at bounding box center [409, 181] width 309 height 13
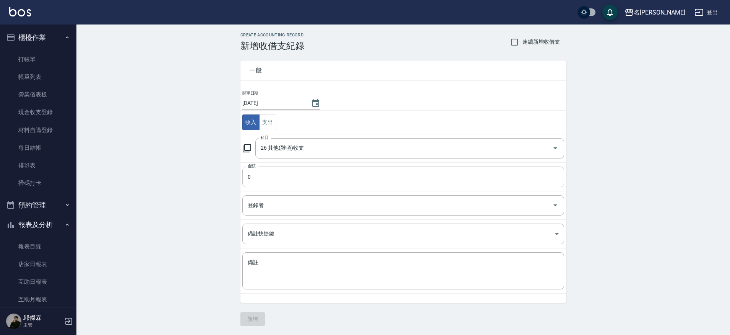
scroll to position [0, 0]
click at [303, 181] on input "0" at bounding box center [403, 177] width 322 height 21
click at [253, 180] on input "0" at bounding box center [403, 177] width 322 height 21
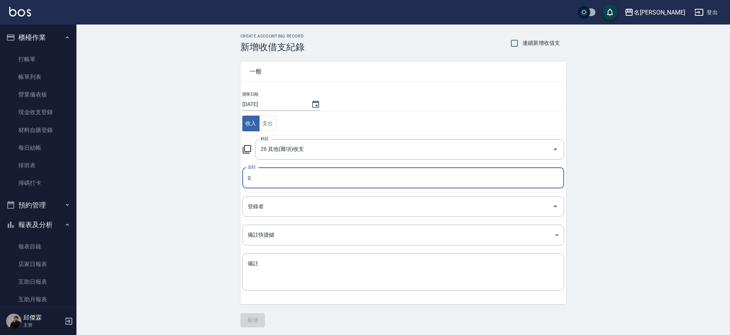
click at [276, 187] on input "0" at bounding box center [403, 177] width 322 height 21
click at [273, 206] on input "登錄者" at bounding box center [398, 206] width 304 height 13
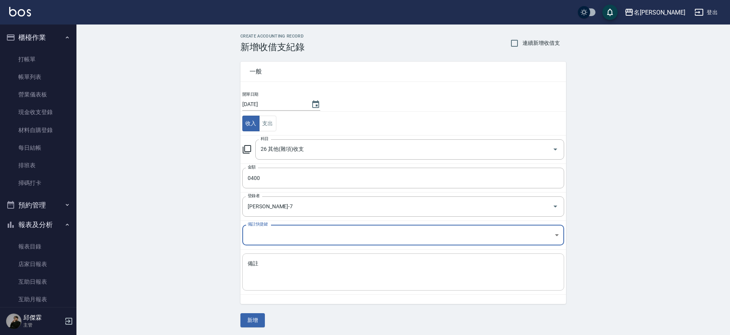
click at [286, 265] on textarea "備註" at bounding box center [403, 272] width 311 height 24
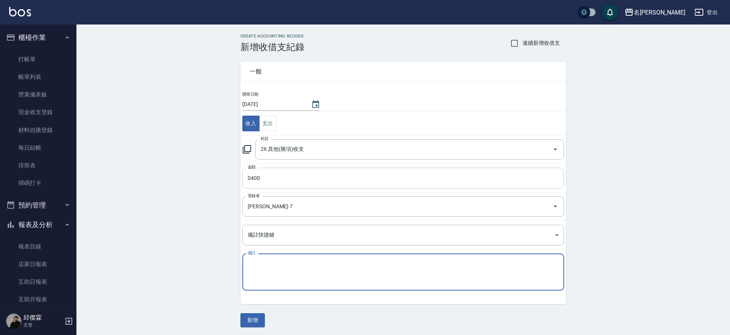
scroll to position [1, 0]
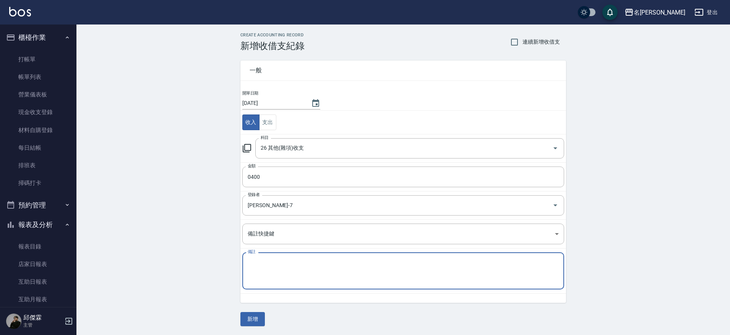
click at [288, 275] on textarea "備註" at bounding box center [403, 270] width 311 height 24
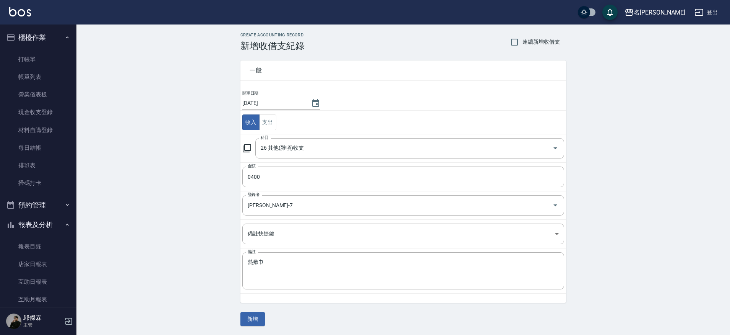
click at [267, 323] on div "一般 開單日期 [DATE] 收入 支出 科目 26 其他(雜項)收支 科目 金額 0400 金額 登錄者 [PERSON_NAME]-7 登錄者 備註快捷鍵…" at bounding box center [404, 188] width 326 height 275
click at [258, 321] on button "新增" at bounding box center [253, 319] width 24 height 14
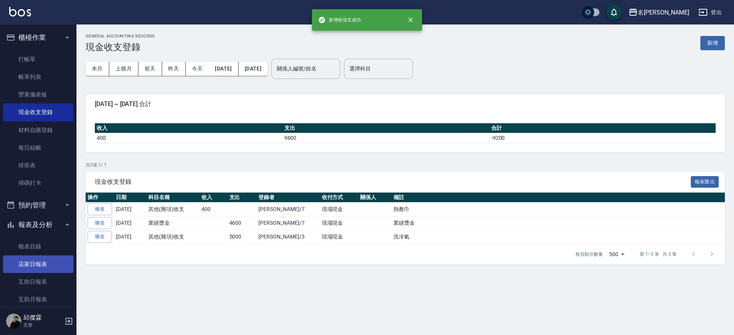
click at [30, 264] on link "店家日報表" at bounding box center [38, 264] width 70 height 18
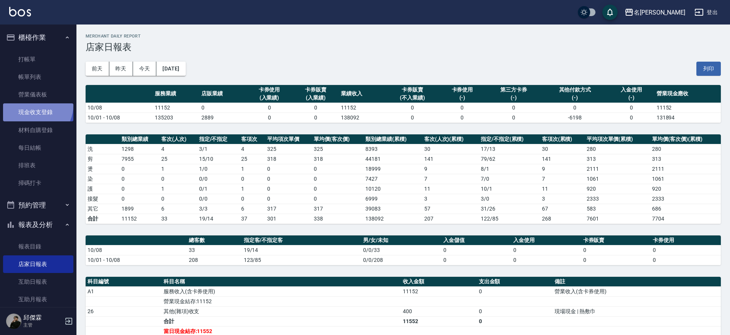
click at [34, 104] on link "現金收支登錄" at bounding box center [38, 112] width 70 height 18
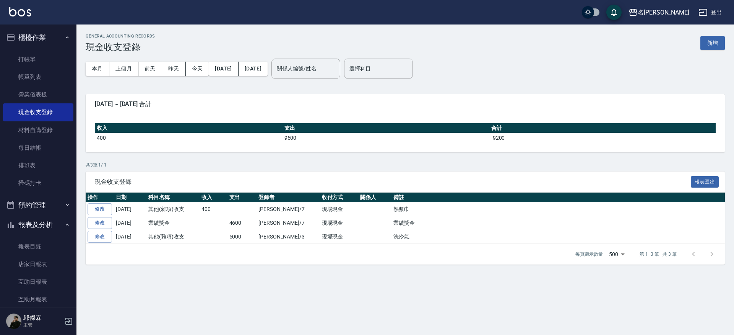
drag, startPoint x: 101, startPoint y: 217, endPoint x: 100, endPoint y: 212, distance: 5.0
click at [101, 217] on link "修改" at bounding box center [100, 223] width 24 height 12
click at [109, 210] on link "修改" at bounding box center [100, 209] width 24 height 12
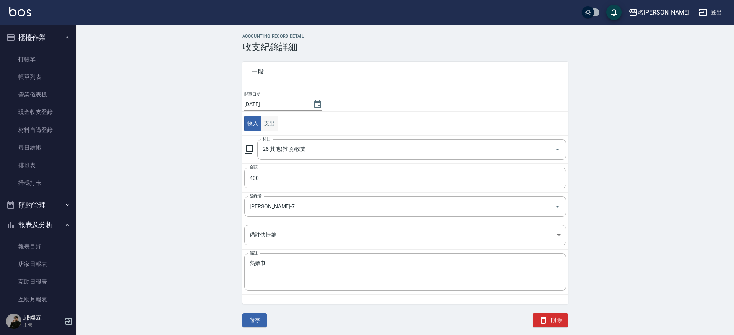
click at [270, 127] on button "支出" at bounding box center [269, 123] width 17 height 16
click at [301, 156] on div "科目" at bounding box center [411, 149] width 309 height 20
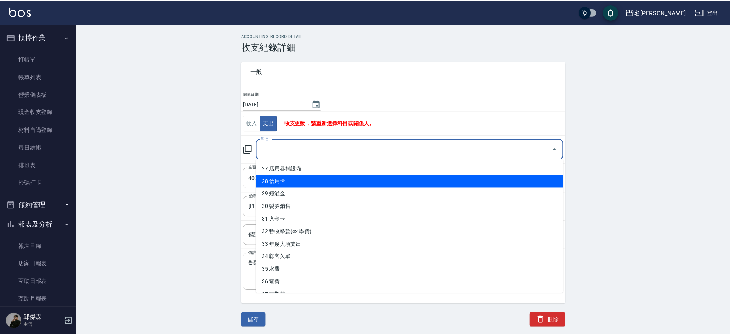
scroll to position [330, 0]
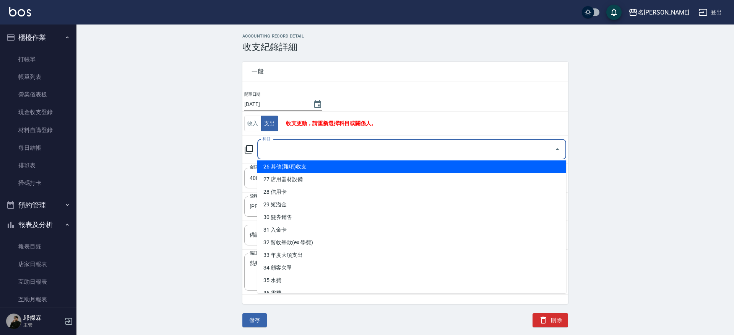
click at [278, 168] on li "26 其他(雜項)收支" at bounding box center [411, 166] width 309 height 13
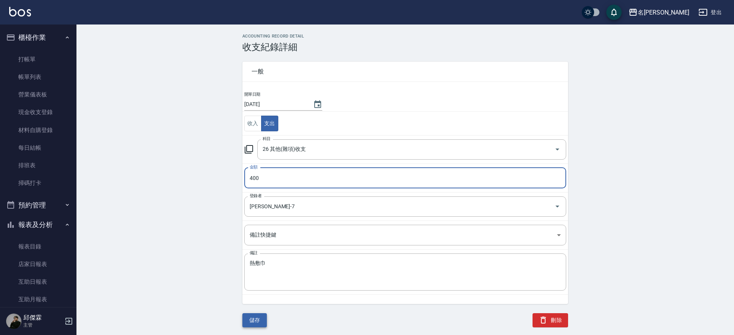
click at [254, 317] on button "儲存" at bounding box center [254, 320] width 24 height 14
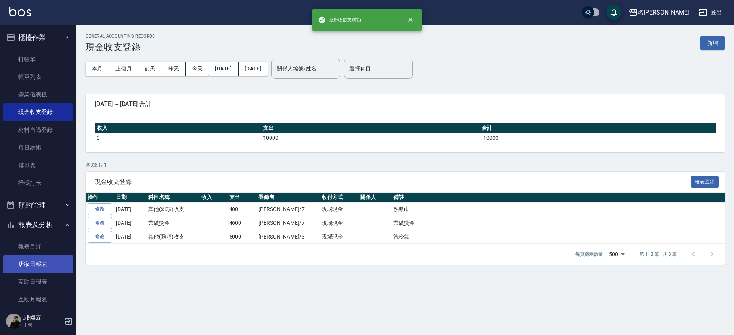
click at [35, 265] on link "店家日報表" at bounding box center [38, 264] width 70 height 18
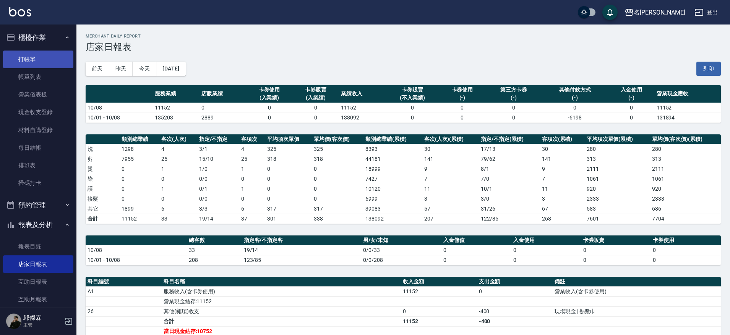
click at [54, 62] on link "打帳單" at bounding box center [38, 59] width 70 height 18
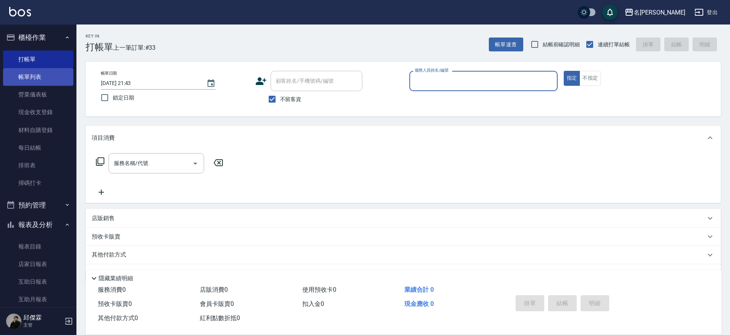
click at [38, 71] on link "帳單列表" at bounding box center [38, 77] width 70 height 18
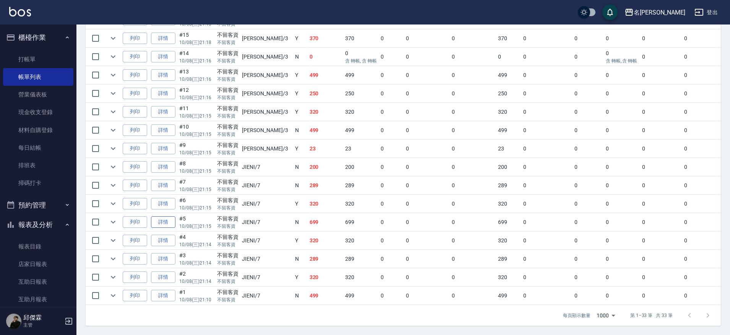
scroll to position [508, 0]
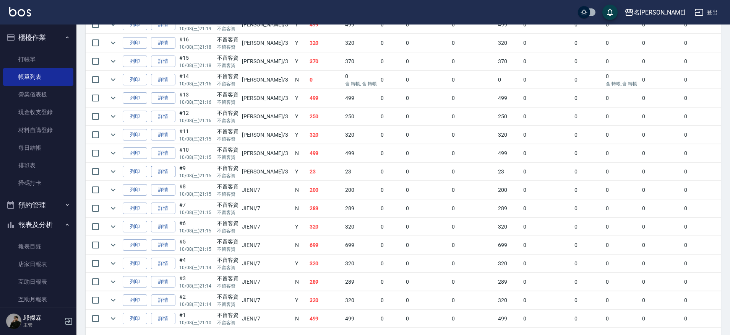
click at [163, 169] on link "詳情" at bounding box center [163, 172] width 24 height 12
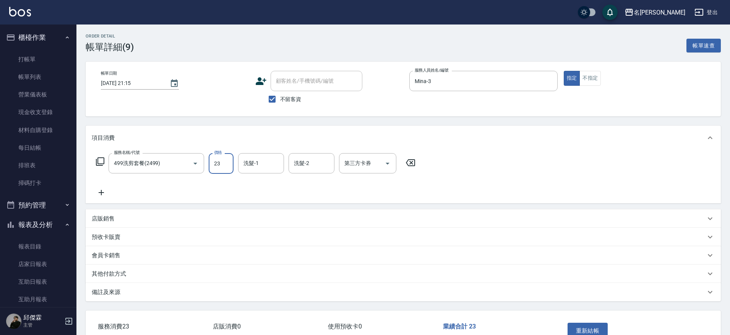
click at [221, 163] on input "23" at bounding box center [221, 163] width 25 height 21
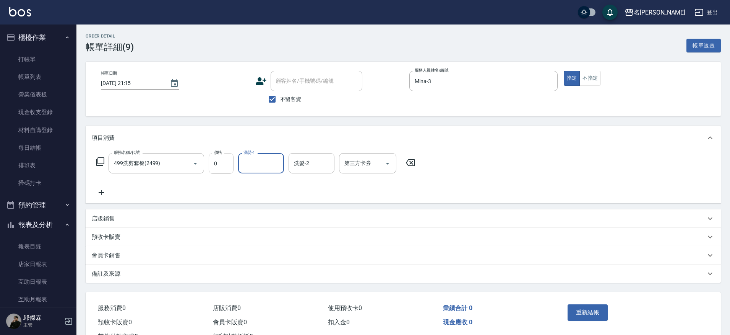
click at [229, 167] on input "0" at bounding box center [221, 163] width 25 height 21
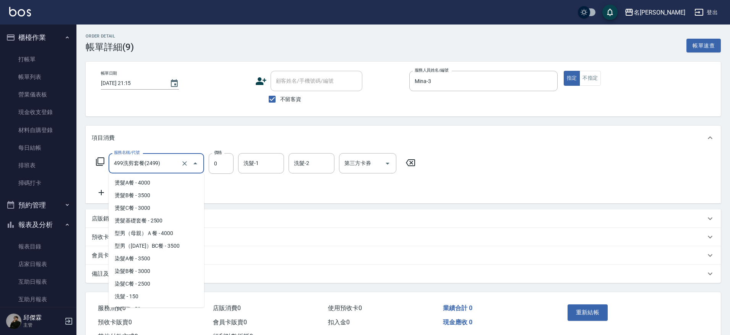
click at [172, 162] on input "499洗剪套餐(2499)" at bounding box center [145, 162] width 67 height 13
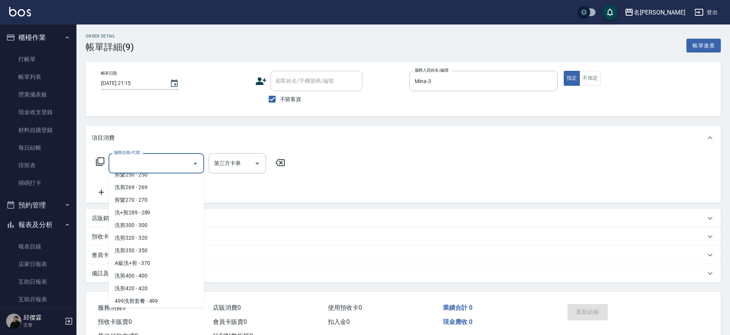
scroll to position [3, 0]
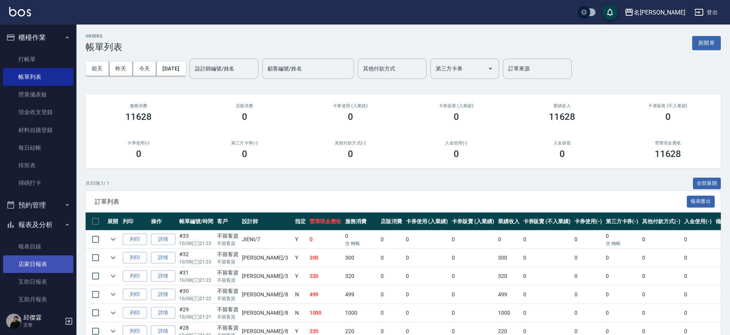
click at [50, 262] on link "店家日報表" at bounding box center [38, 264] width 70 height 18
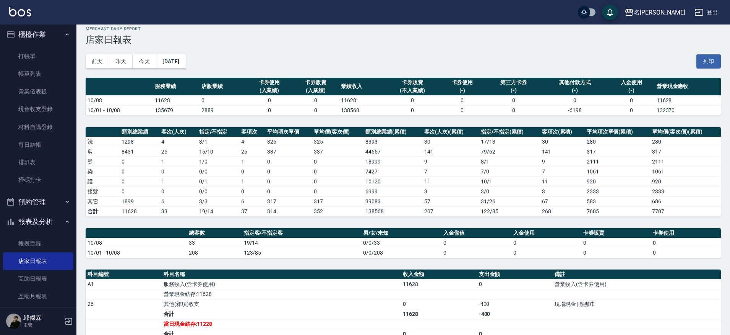
scroll to position [17, 0]
